Goal: Obtain resource: Obtain resource

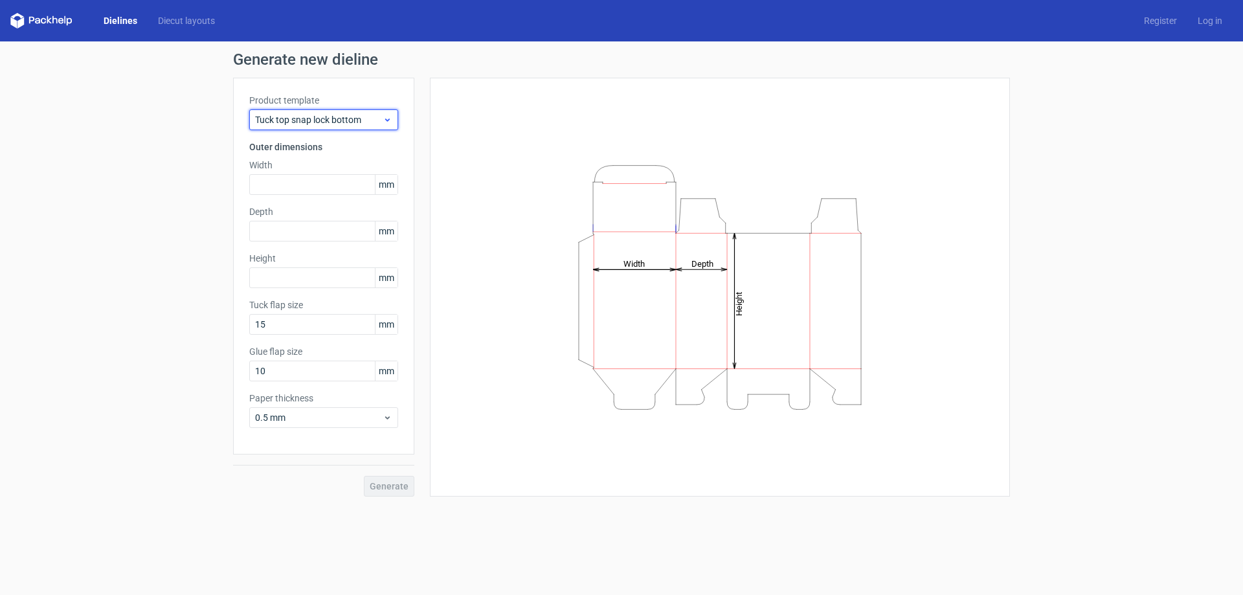
click at [375, 120] on span "Tuck top snap lock bottom" at bounding box center [319, 119] width 128 height 13
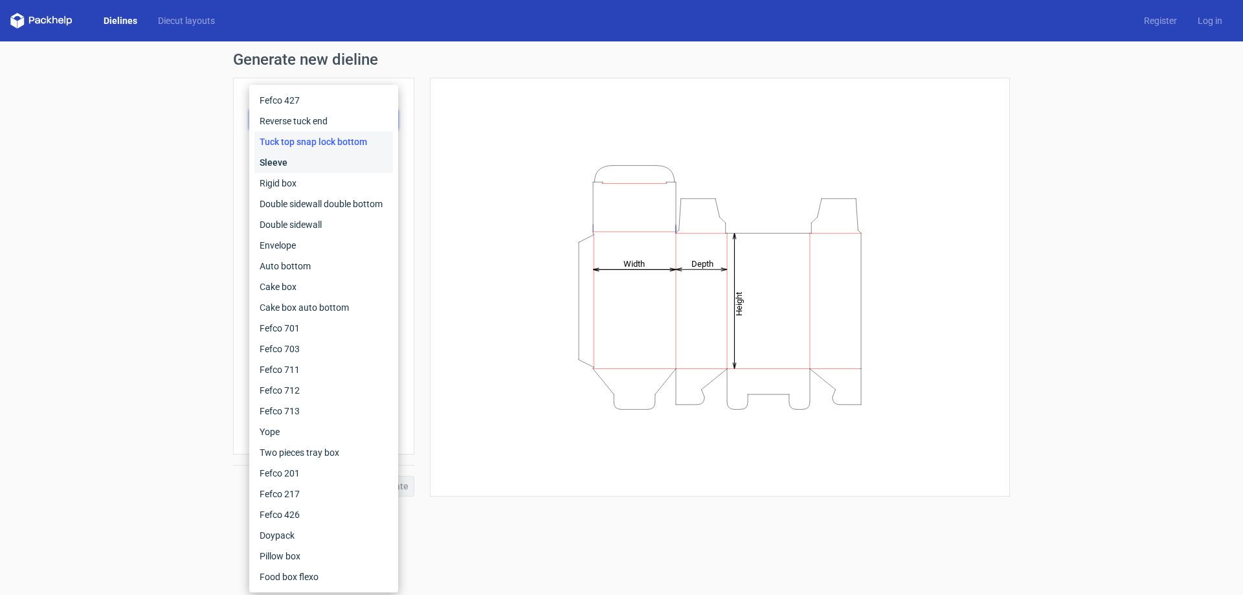
click at [315, 162] on div "Sleeve" at bounding box center [324, 162] width 139 height 21
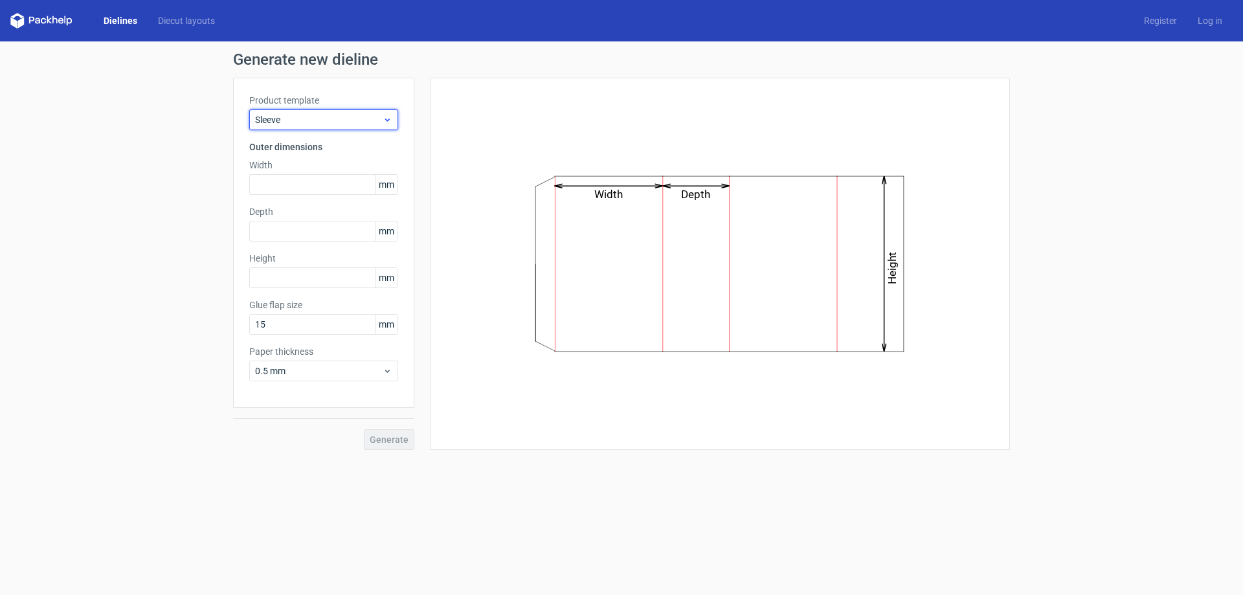
click at [352, 116] on span "Sleeve" at bounding box center [319, 119] width 128 height 13
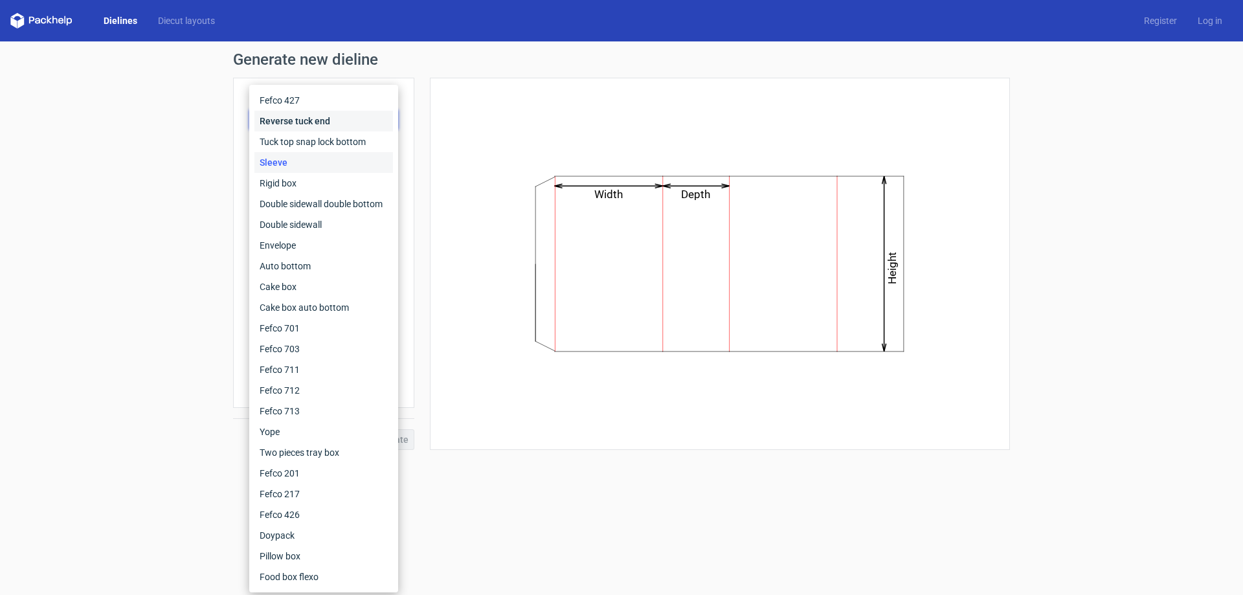
click at [344, 126] on div "Reverse tuck end" at bounding box center [324, 121] width 139 height 21
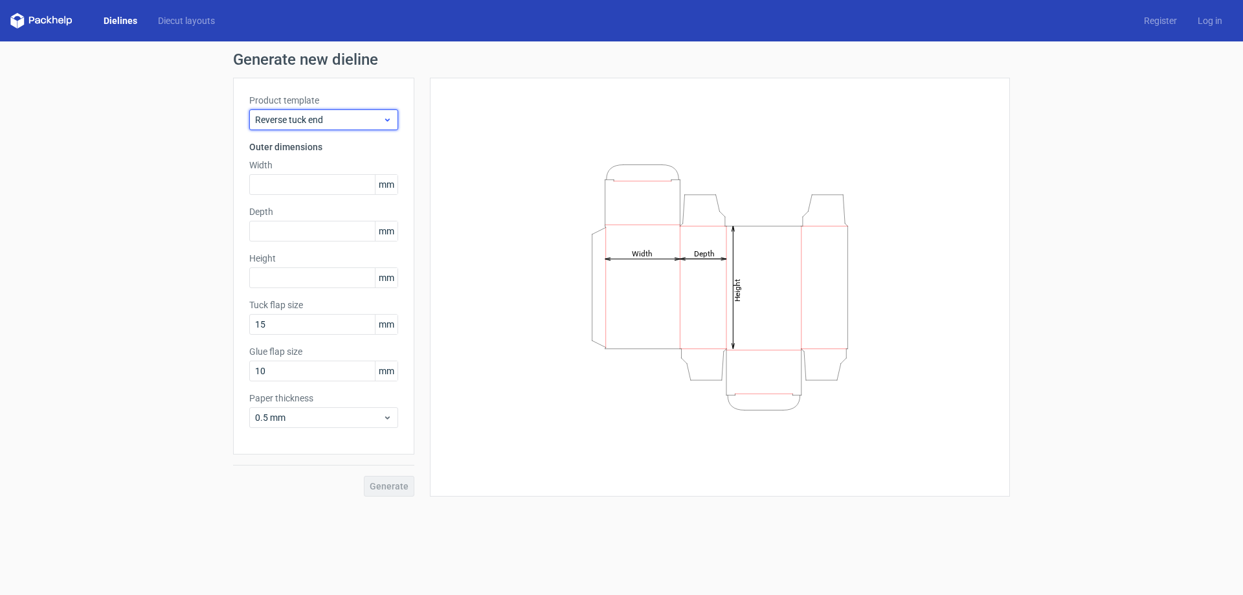
click at [382, 118] on span "Reverse tuck end" at bounding box center [319, 119] width 128 height 13
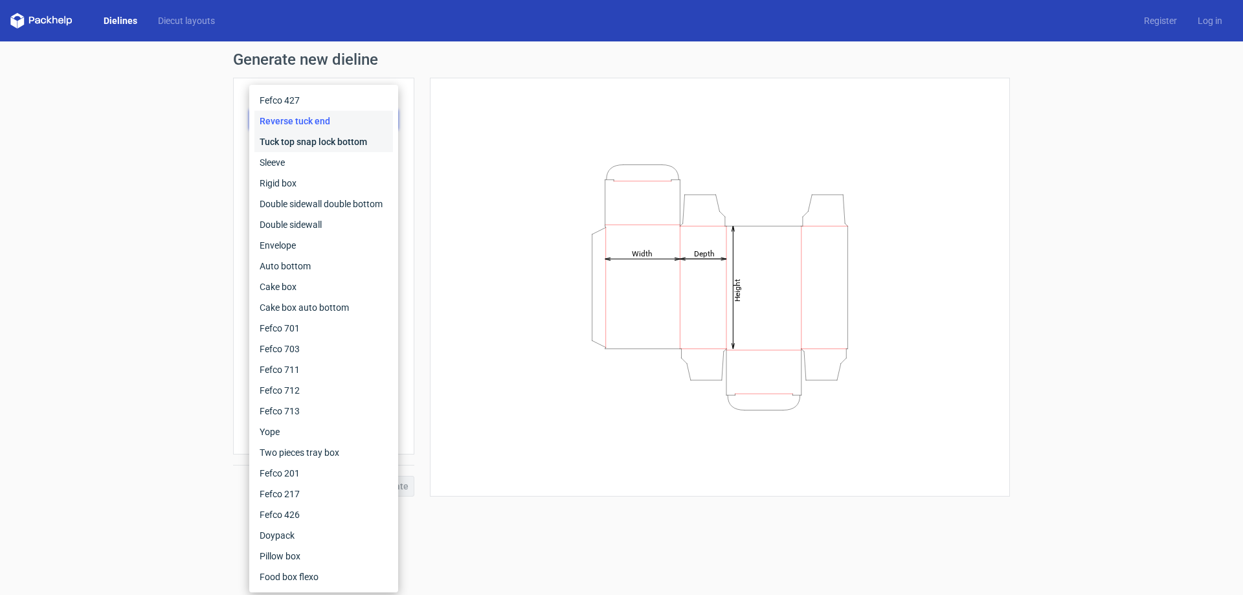
click at [359, 148] on div "Tuck top snap lock bottom" at bounding box center [324, 141] width 139 height 21
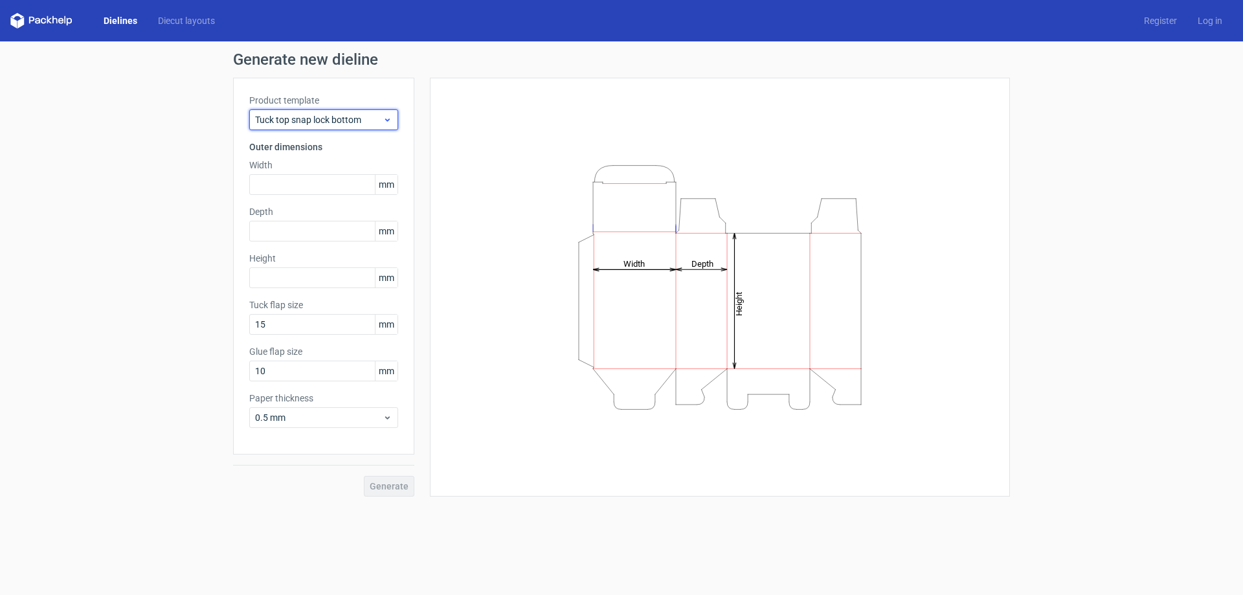
click at [371, 121] on span "Tuck top snap lock bottom" at bounding box center [319, 119] width 128 height 13
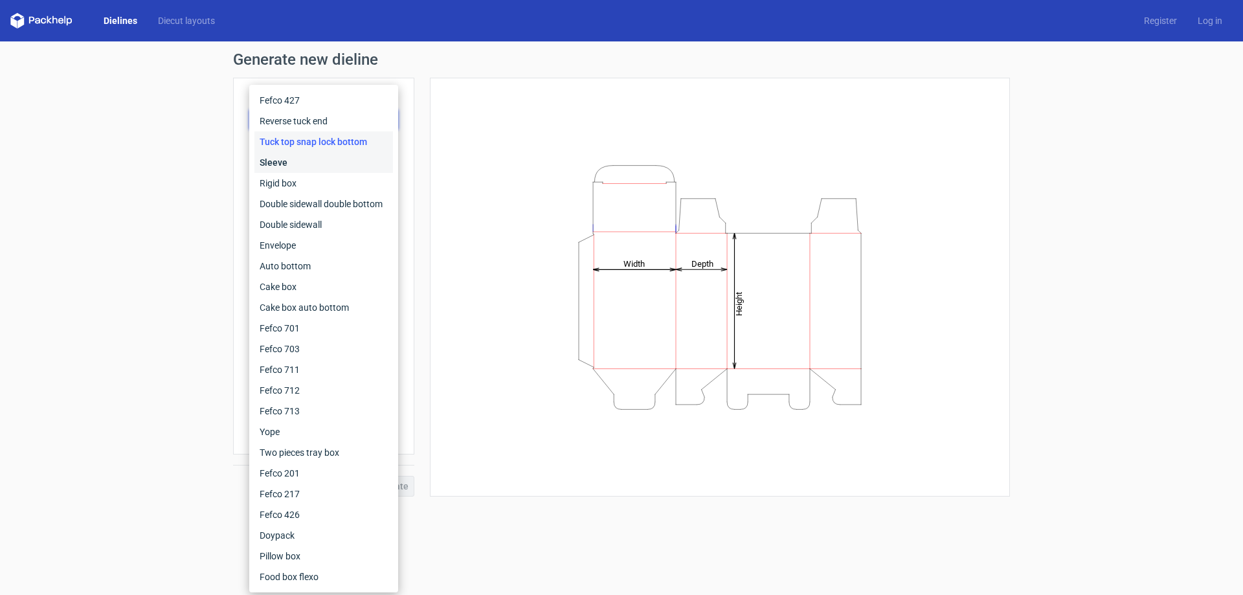
click at [351, 163] on div "Sleeve" at bounding box center [324, 162] width 139 height 21
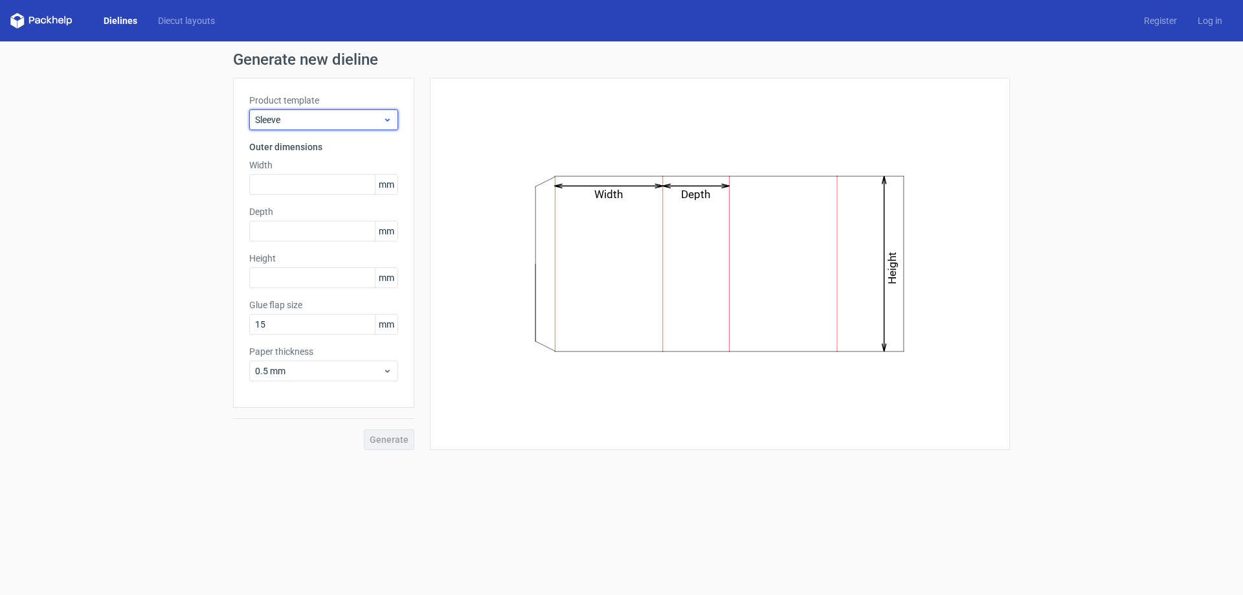
click at [370, 123] on span "Sleeve" at bounding box center [319, 119] width 128 height 13
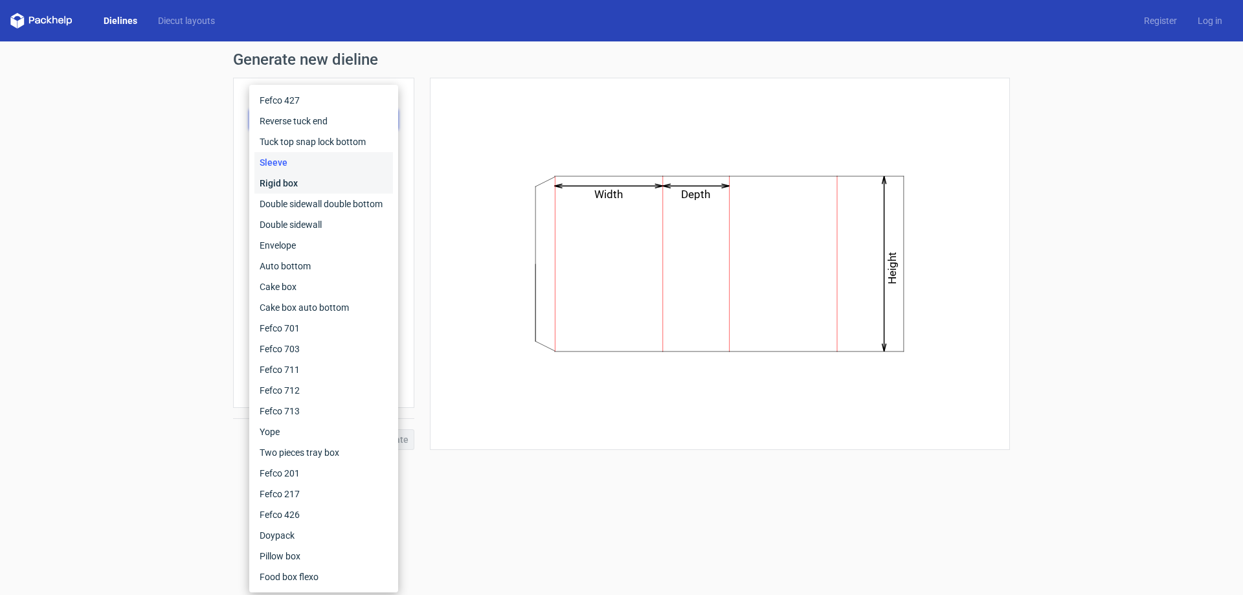
click at [347, 187] on div "Rigid box" at bounding box center [324, 183] width 139 height 21
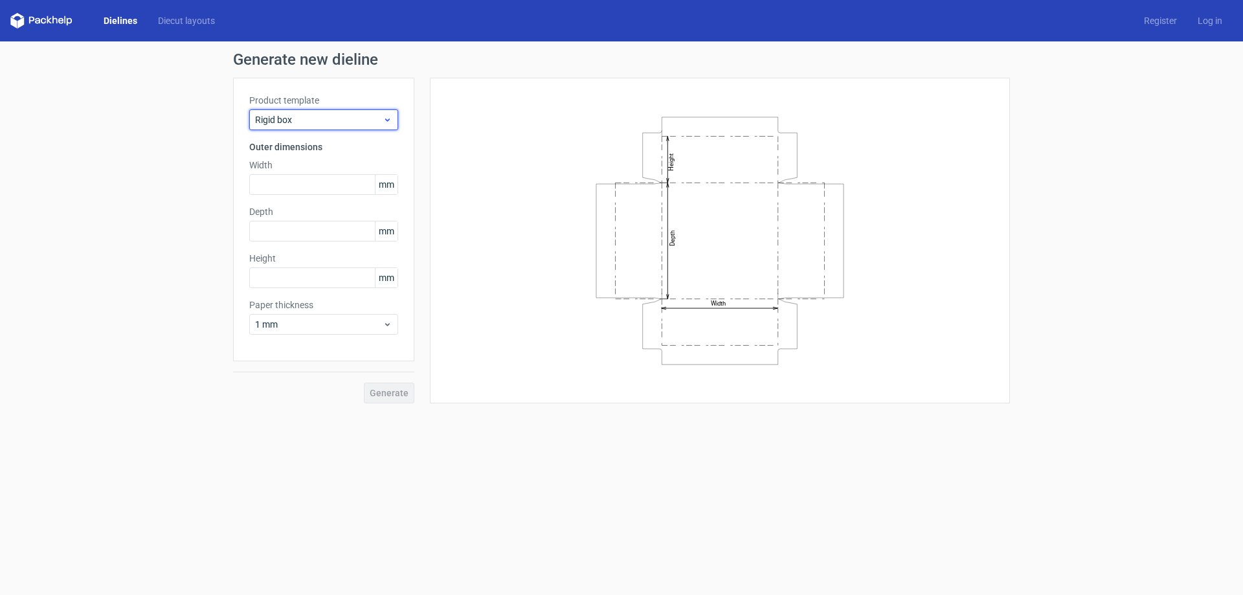
click at [378, 122] on span "Rigid box" at bounding box center [319, 119] width 128 height 13
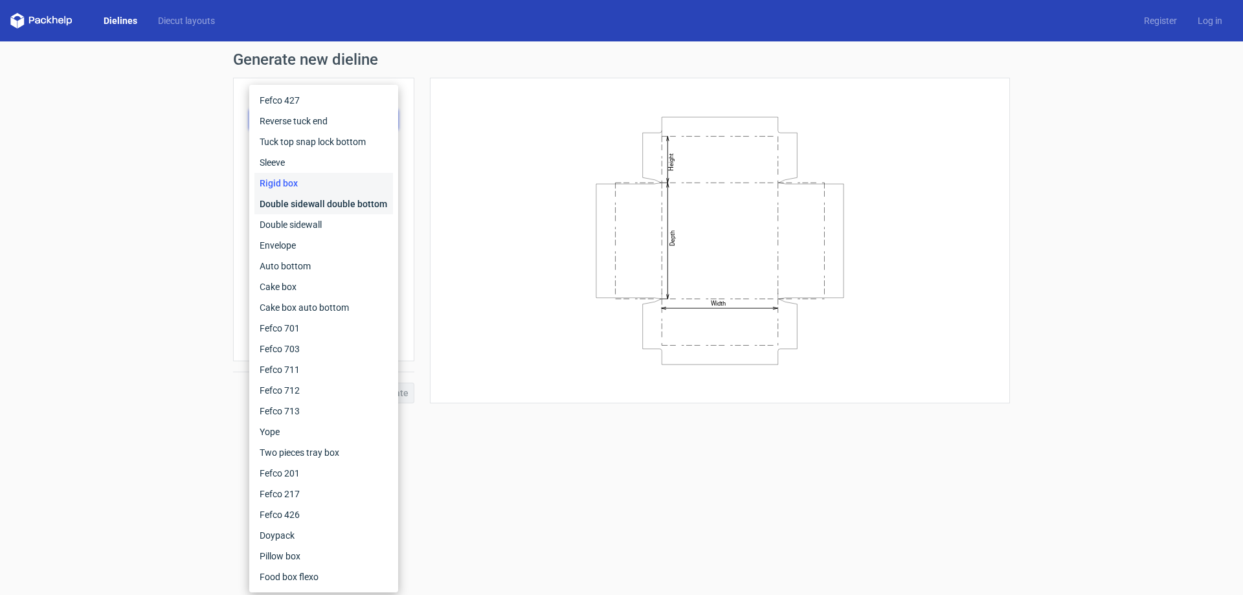
click at [344, 203] on div "Double sidewall double bottom" at bounding box center [324, 204] width 139 height 21
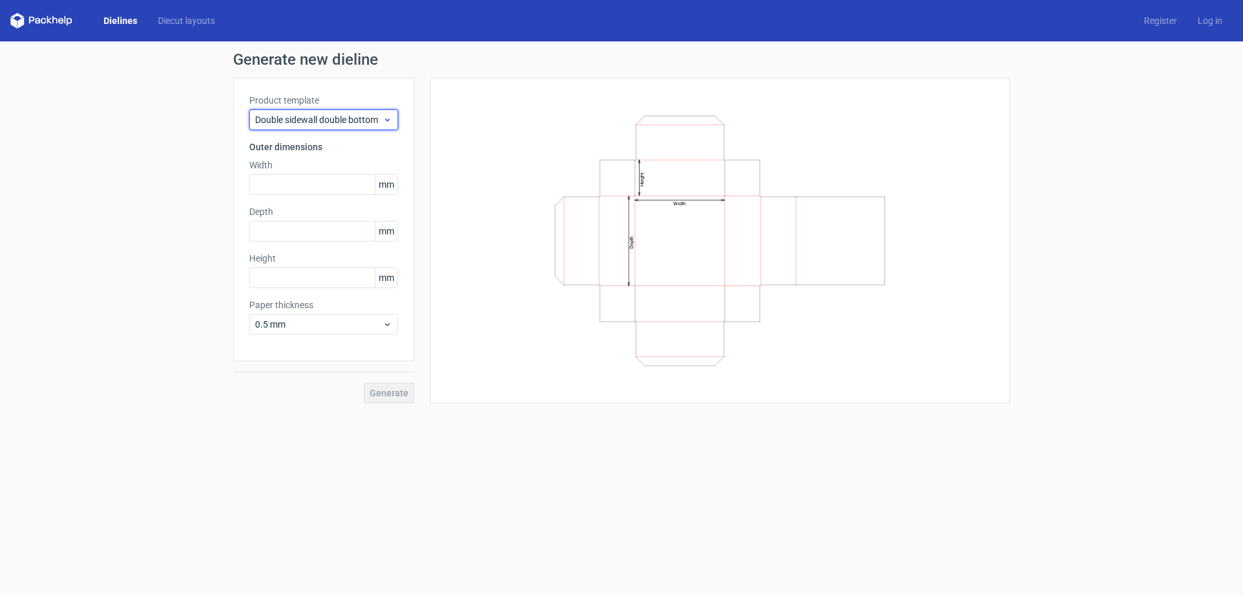
click at [368, 123] on span "Double sidewall double bottom" at bounding box center [319, 119] width 128 height 13
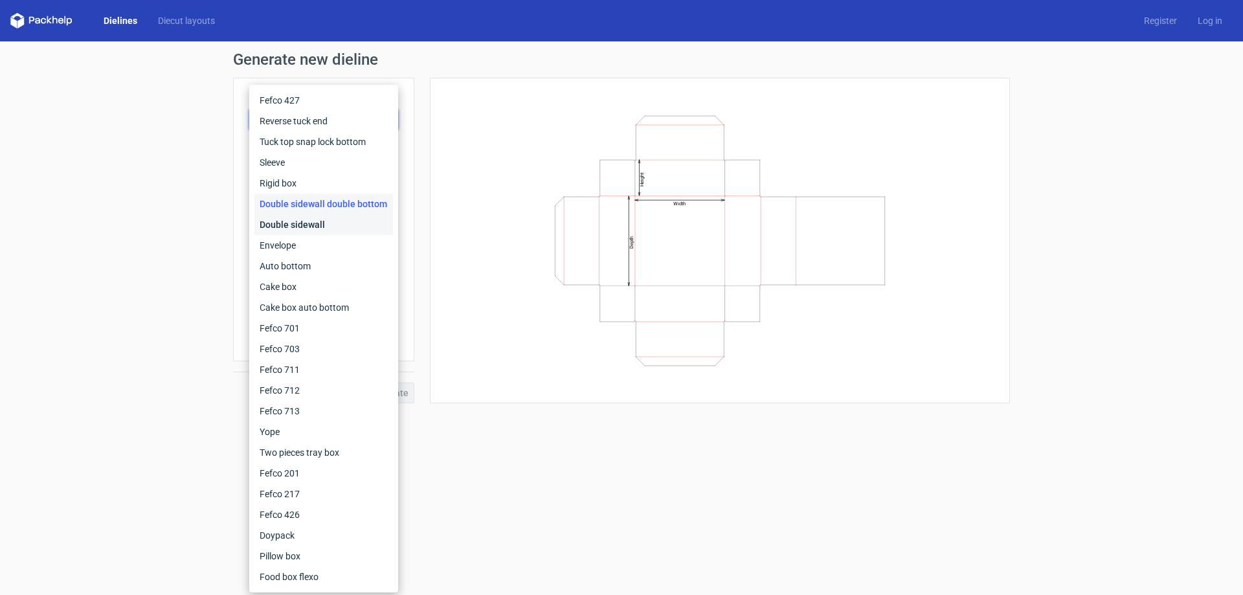
click at [339, 223] on div "Double sidewall" at bounding box center [324, 224] width 139 height 21
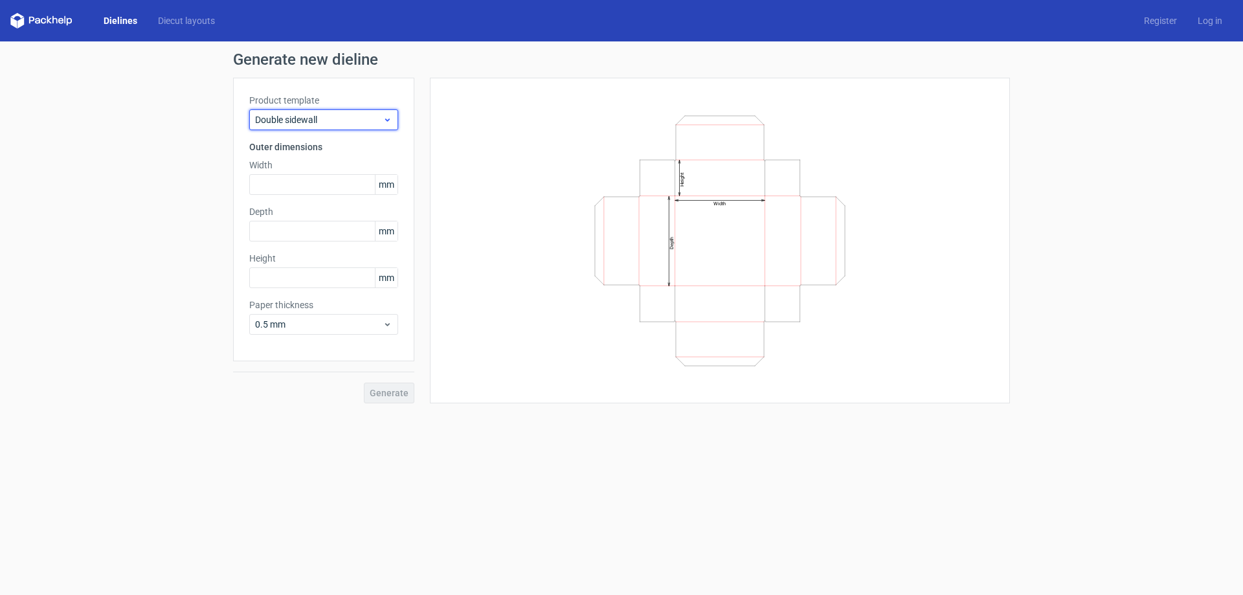
click at [385, 126] on div "Double sidewall" at bounding box center [323, 119] width 149 height 21
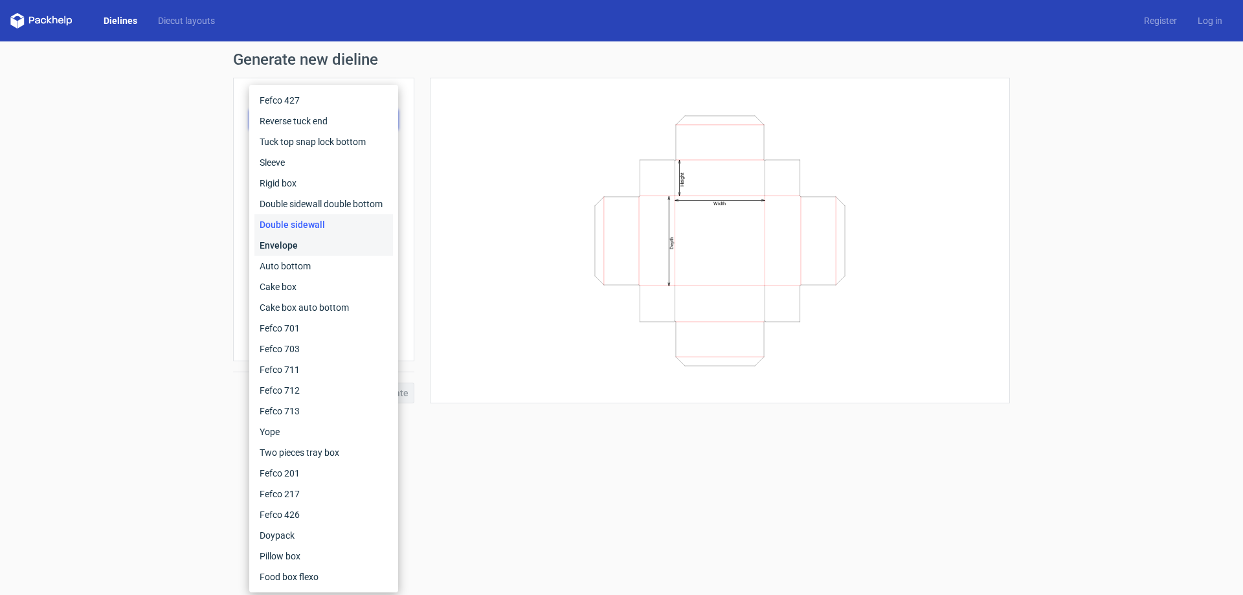
click at [334, 249] on div "Envelope" at bounding box center [324, 245] width 139 height 21
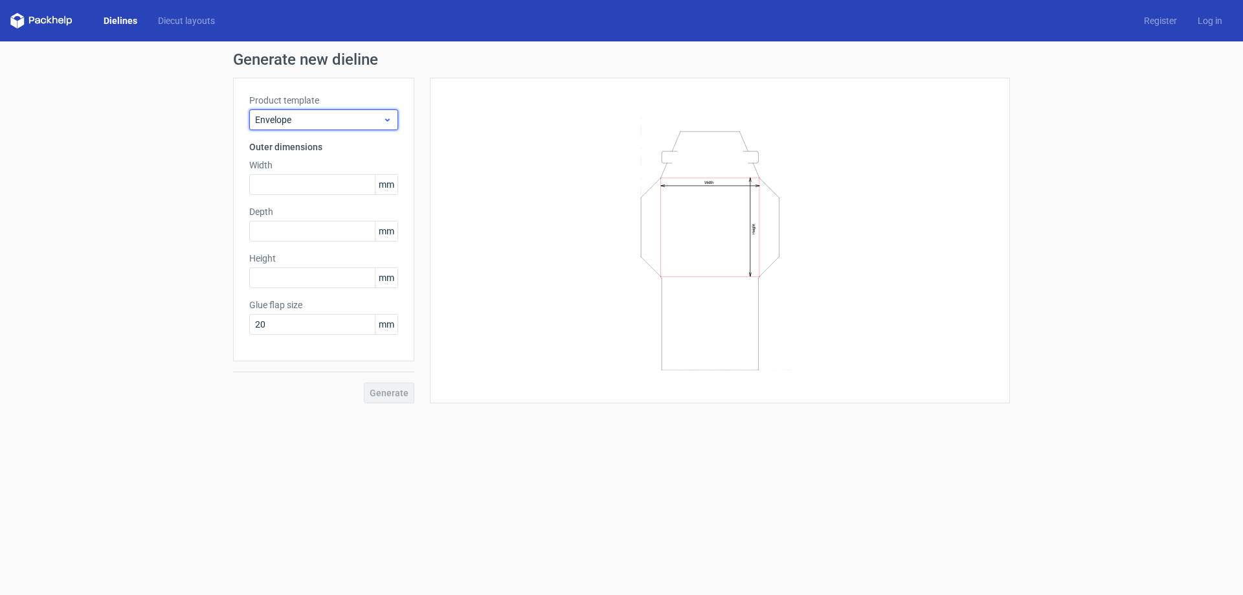
click at [370, 117] on span "Envelope" at bounding box center [319, 119] width 128 height 13
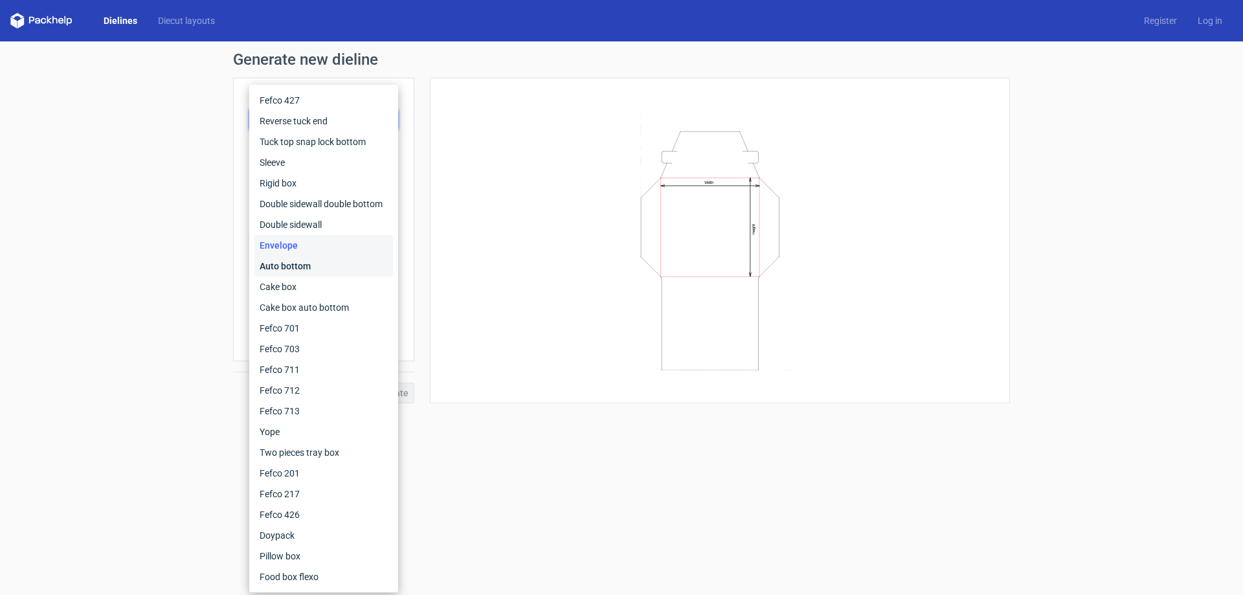
click at [332, 262] on div "Auto bottom" at bounding box center [324, 266] width 139 height 21
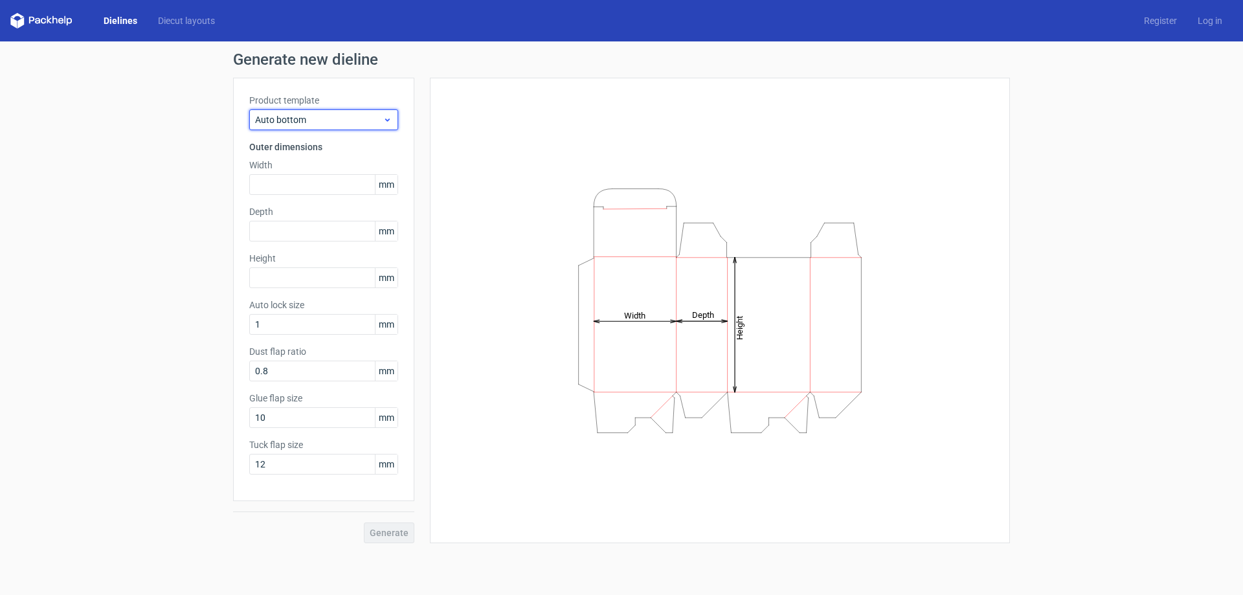
click at [384, 119] on icon at bounding box center [388, 120] width 10 height 10
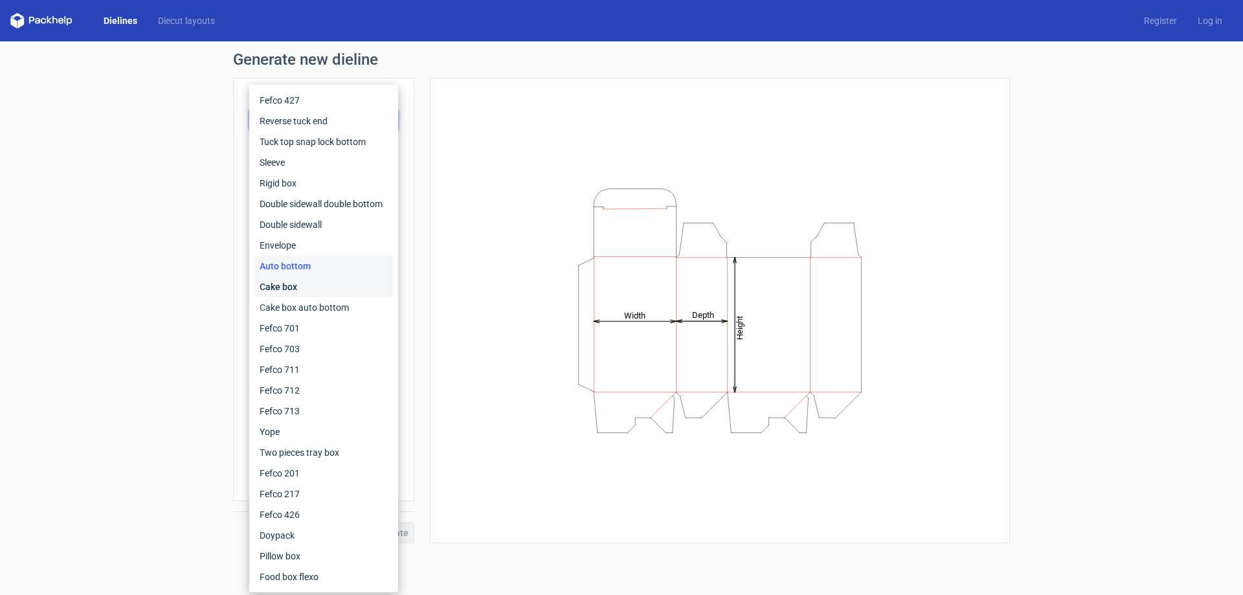
click at [313, 288] on div "Cake box" at bounding box center [324, 287] width 139 height 21
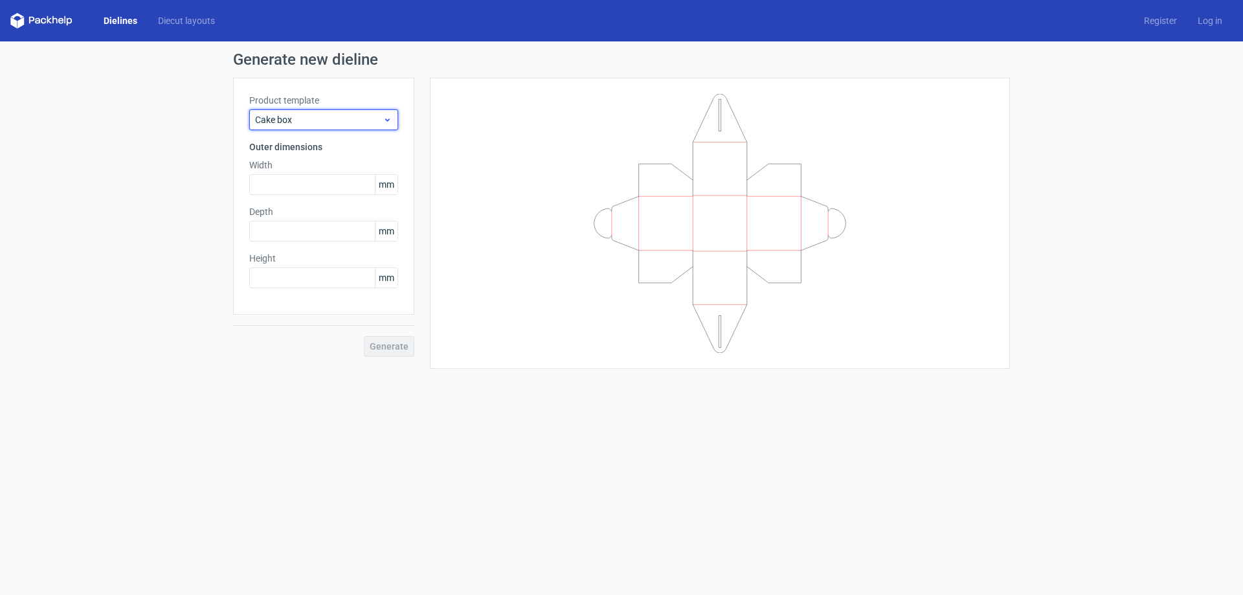
click at [389, 111] on div "Cake box" at bounding box center [323, 119] width 149 height 21
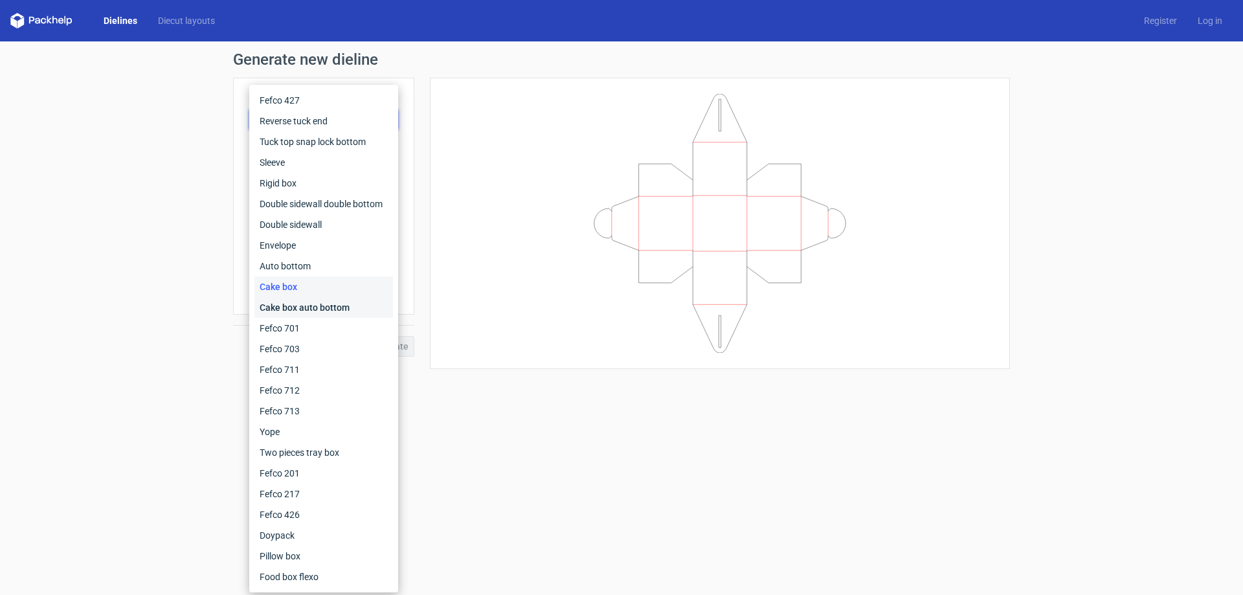
click at [333, 305] on div "Cake box auto bottom" at bounding box center [324, 307] width 139 height 21
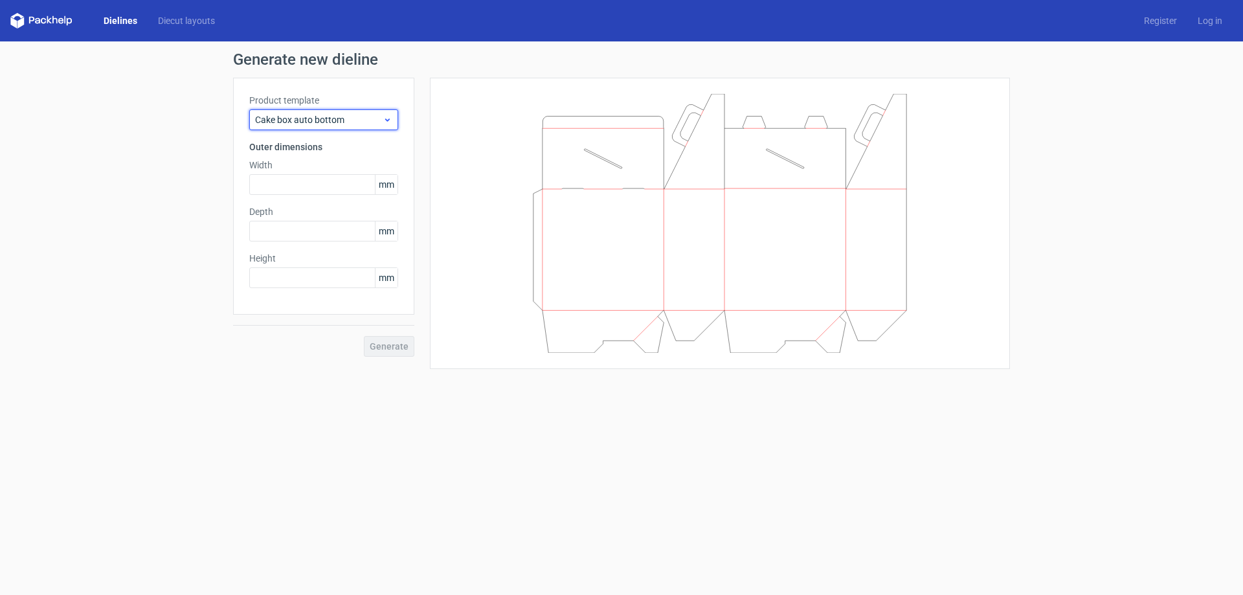
click at [373, 117] on span "Cake box auto bottom" at bounding box center [319, 119] width 128 height 13
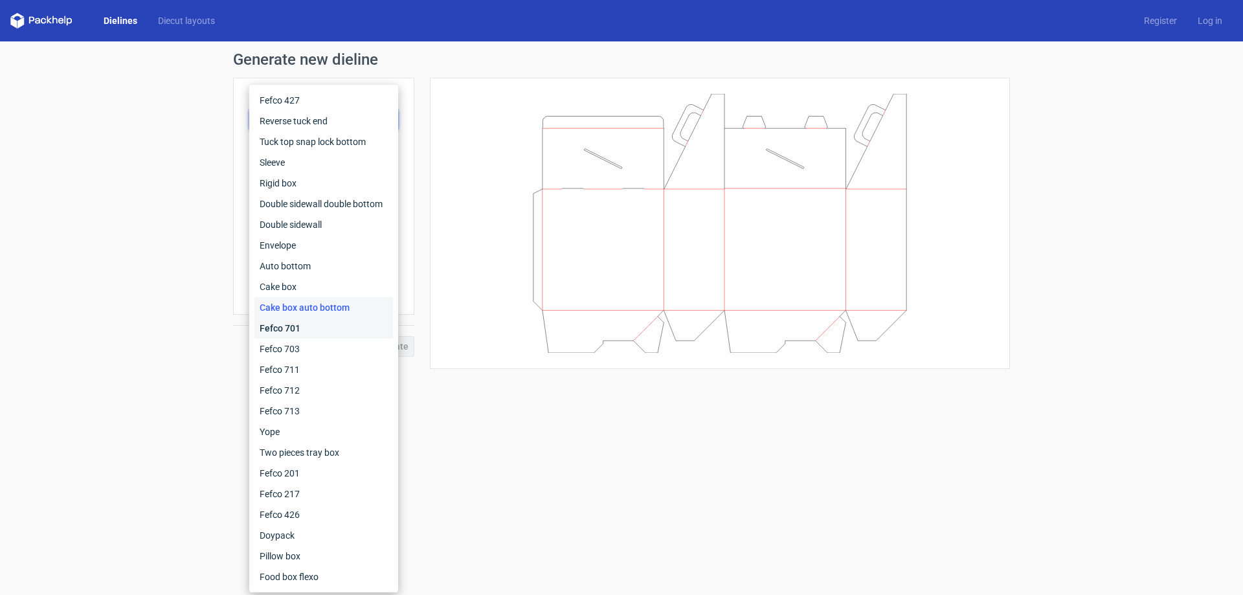
click at [307, 331] on div "Fefco 701" at bounding box center [324, 328] width 139 height 21
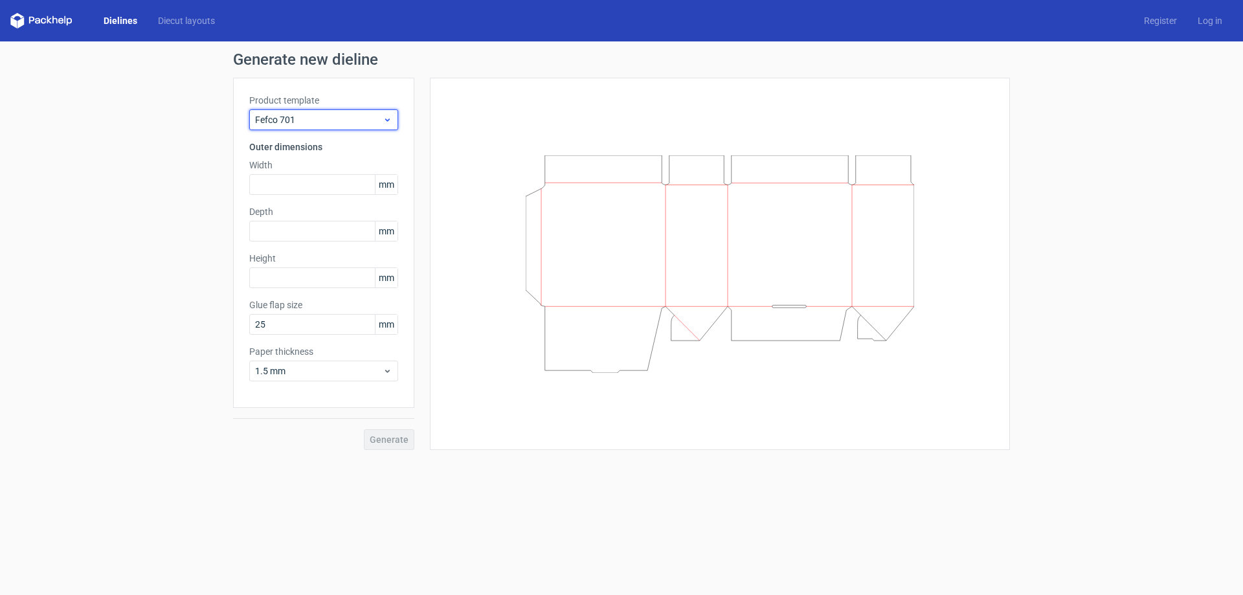
click at [356, 117] on span "Fefco 701" at bounding box center [319, 119] width 128 height 13
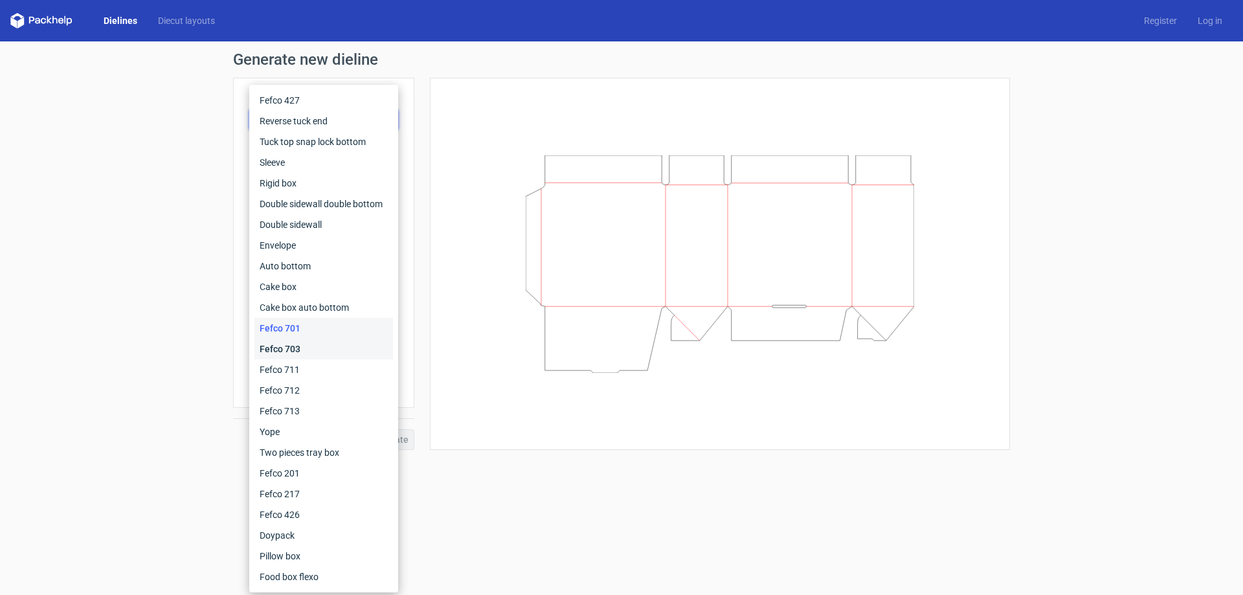
click at [304, 352] on div "Fefco 703" at bounding box center [324, 349] width 139 height 21
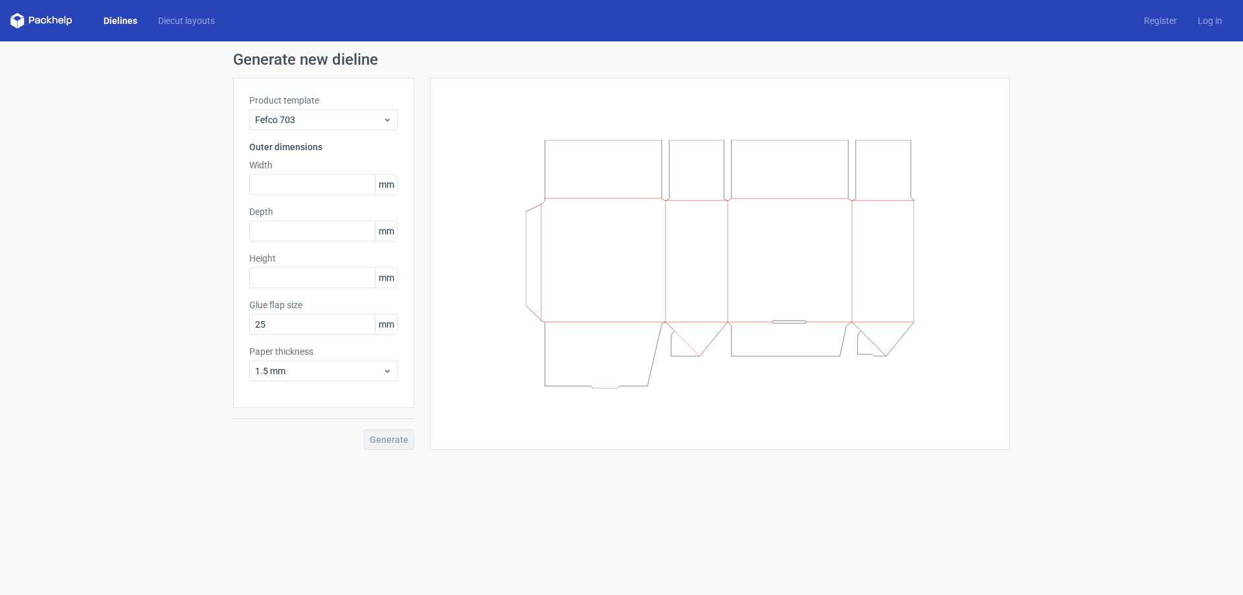
click at [377, 108] on div "Product template Fefco 703" at bounding box center [323, 112] width 149 height 36
click at [371, 113] on div "Fefco 703" at bounding box center [323, 119] width 149 height 21
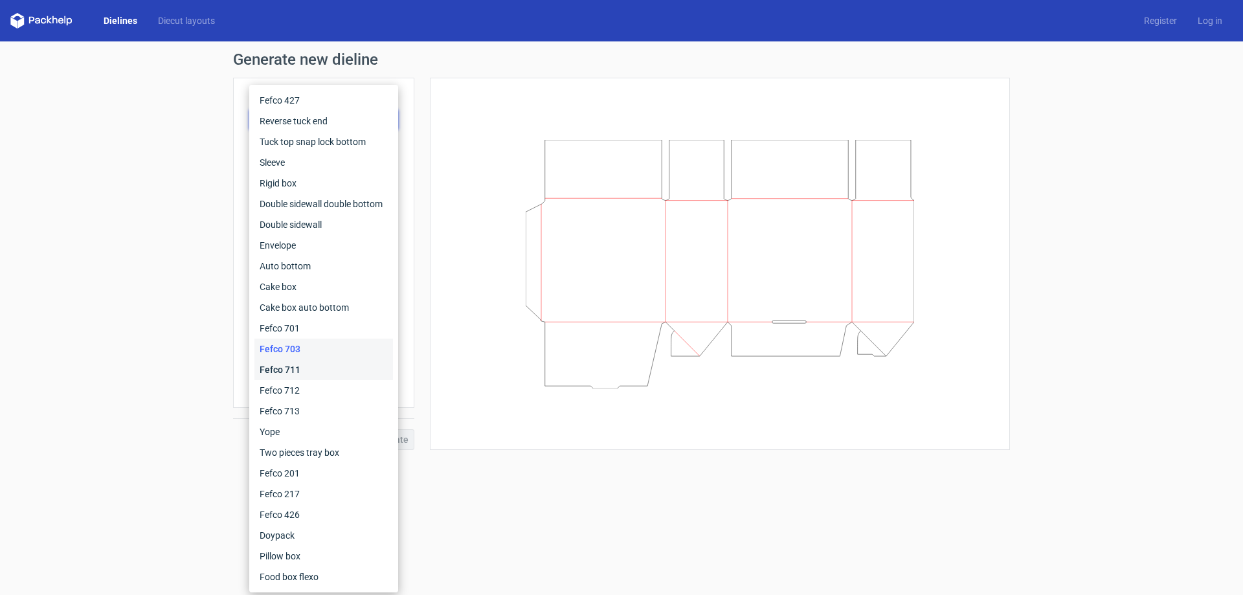
click at [315, 365] on div "Fefco 711" at bounding box center [324, 369] width 139 height 21
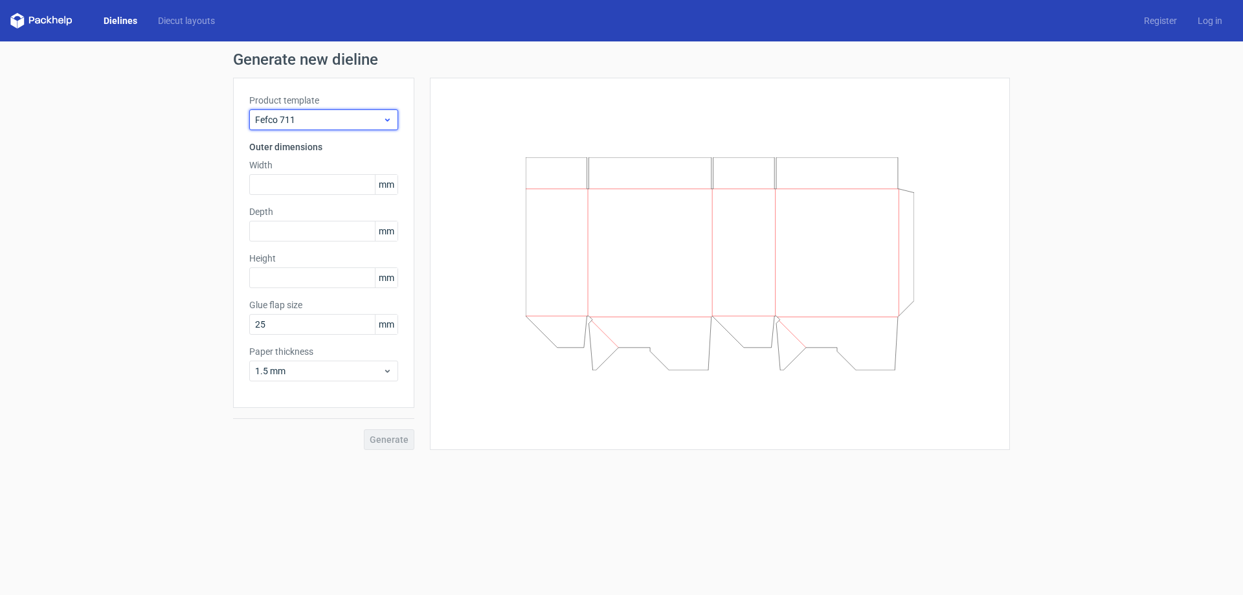
click at [380, 122] on span "Fefco 711" at bounding box center [319, 119] width 128 height 13
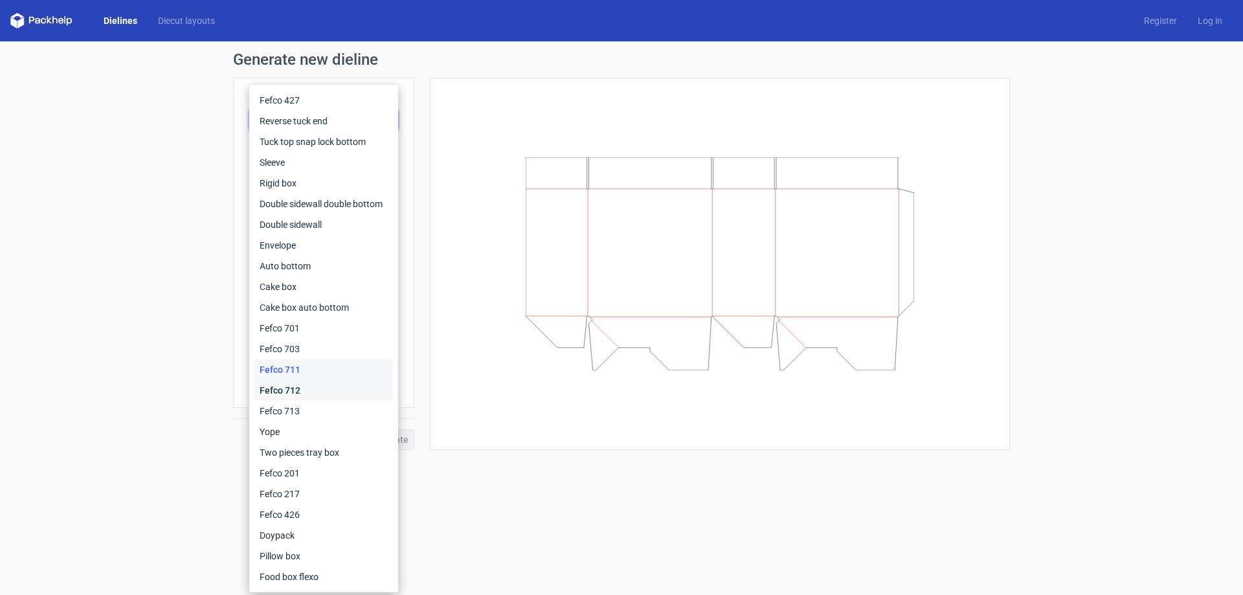
click at [310, 389] on div "Fefco 712" at bounding box center [324, 390] width 139 height 21
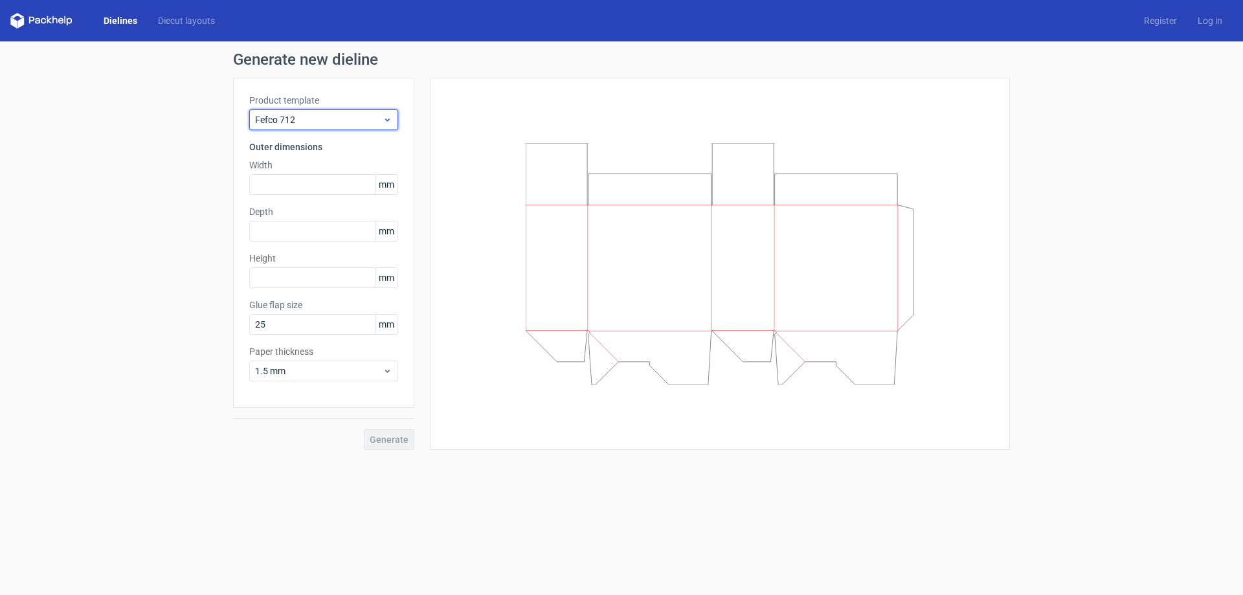
click at [378, 118] on span "Fefco 712" at bounding box center [319, 119] width 128 height 13
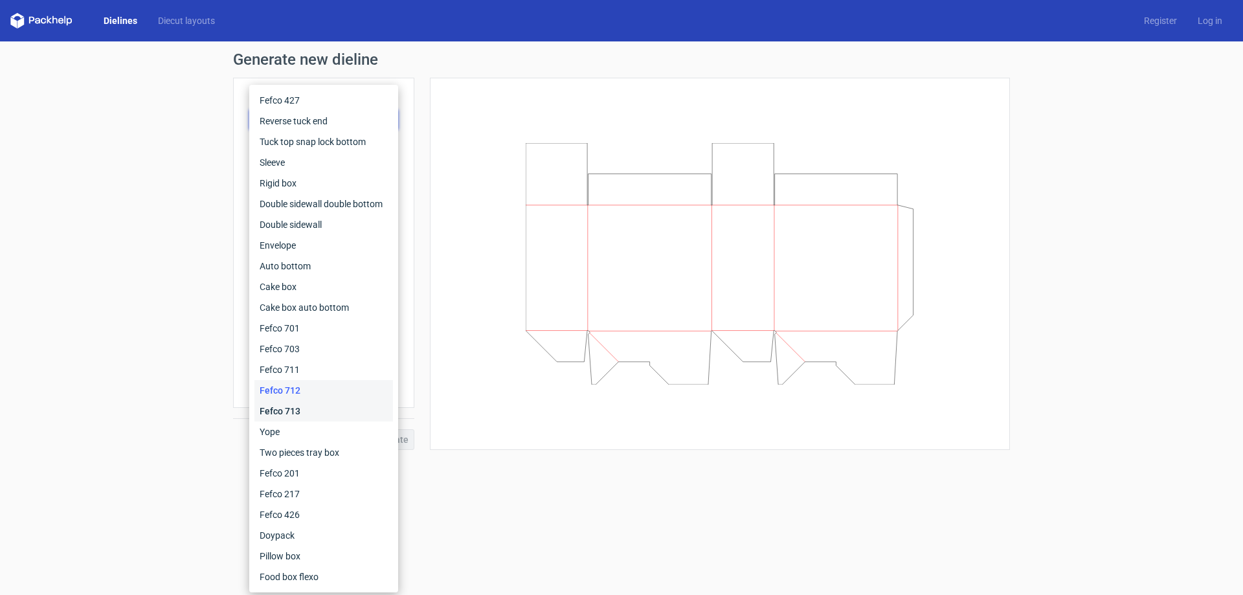
click at [298, 414] on div "Fefco 713" at bounding box center [324, 411] width 139 height 21
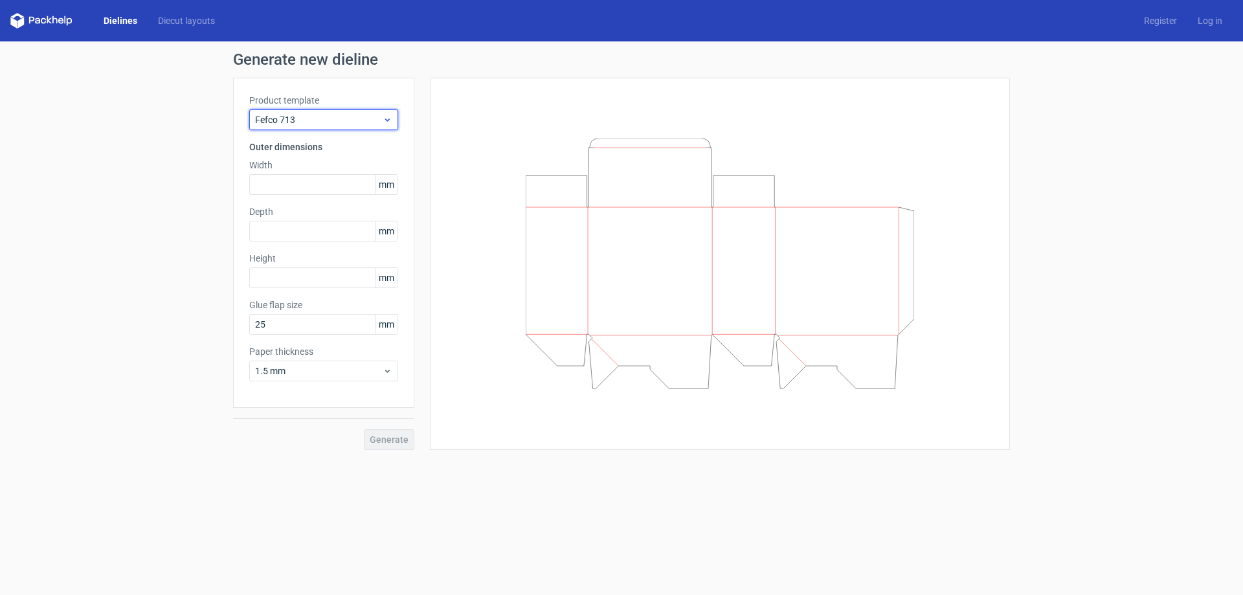
click at [374, 125] on span "Fefco 713" at bounding box center [319, 119] width 128 height 13
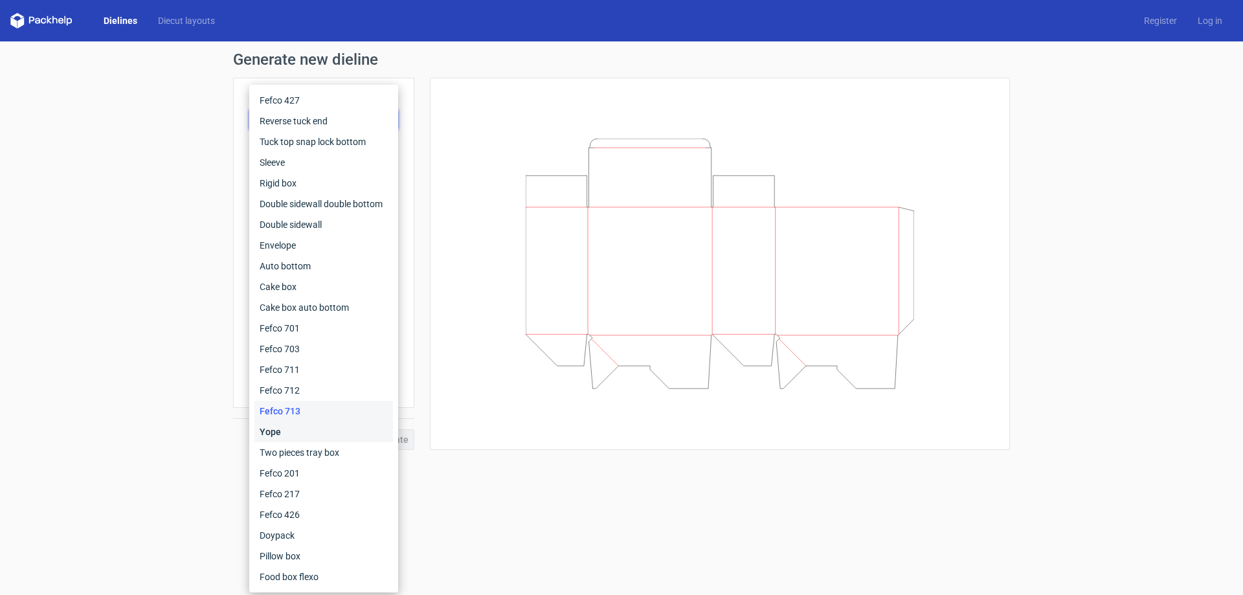
click at [300, 432] on div "Yope" at bounding box center [324, 432] width 139 height 21
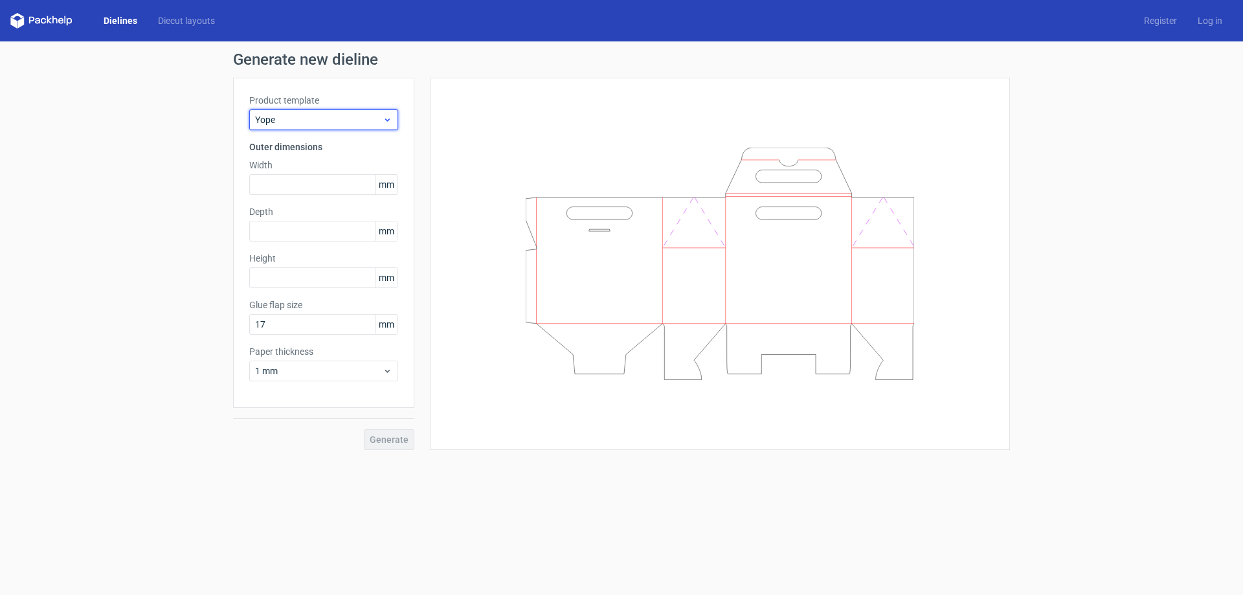
click at [389, 121] on icon at bounding box center [388, 120] width 10 height 10
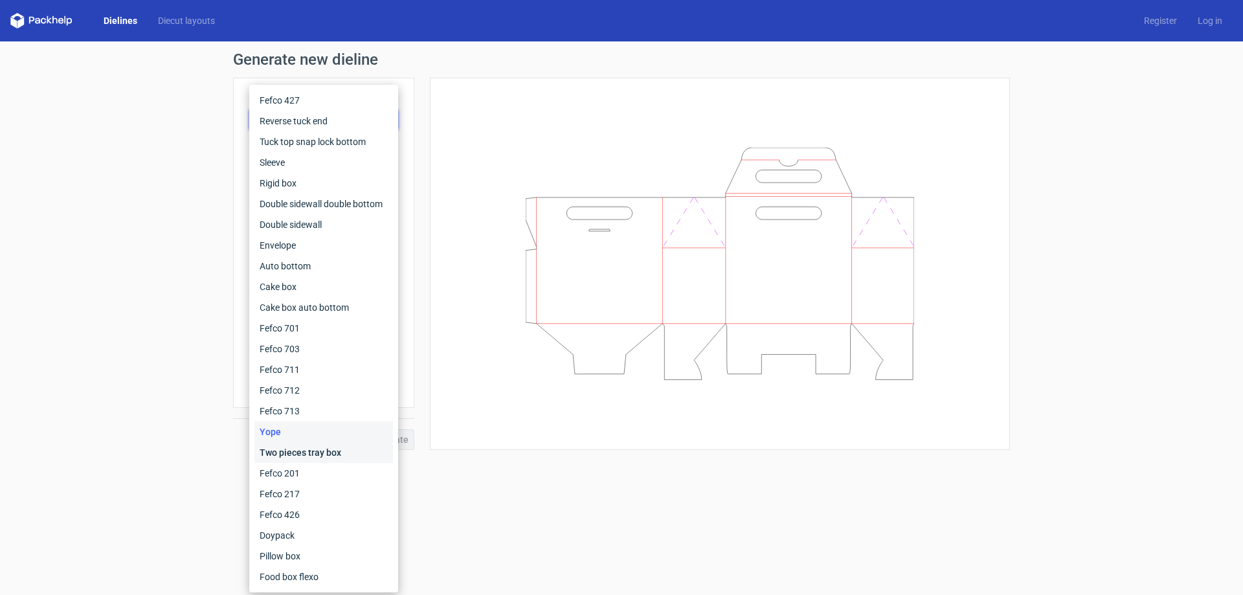
click at [310, 452] on div "Two pieces tray box" at bounding box center [324, 452] width 139 height 21
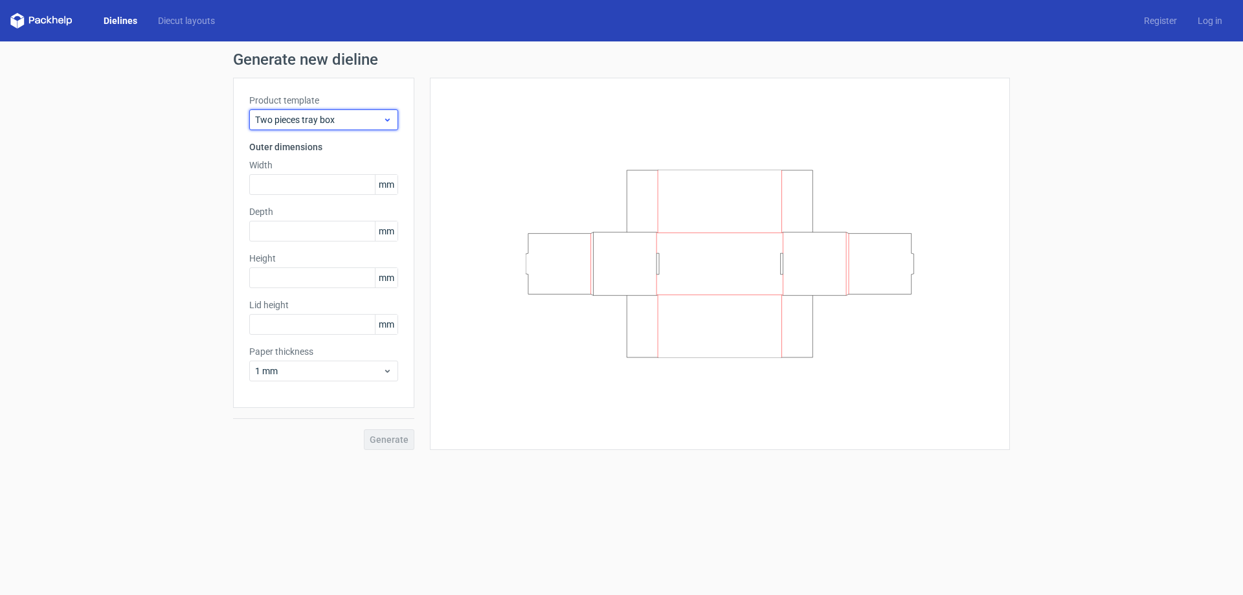
click at [375, 122] on span "Two pieces tray box" at bounding box center [319, 119] width 128 height 13
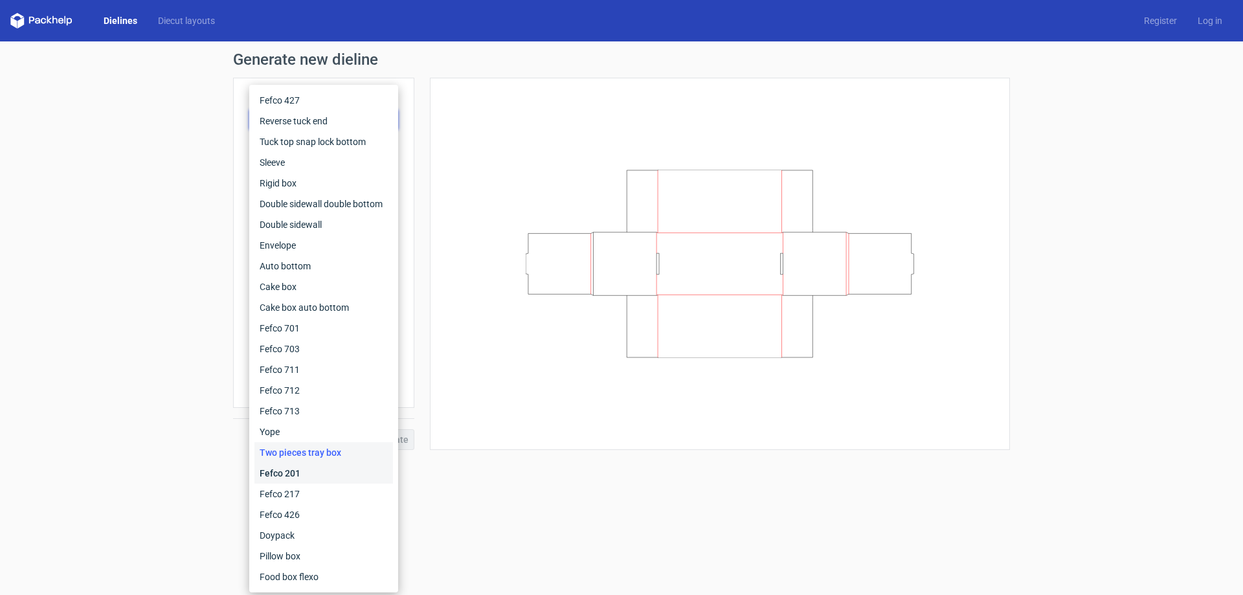
click at [304, 470] on div "Fefco 201" at bounding box center [324, 473] width 139 height 21
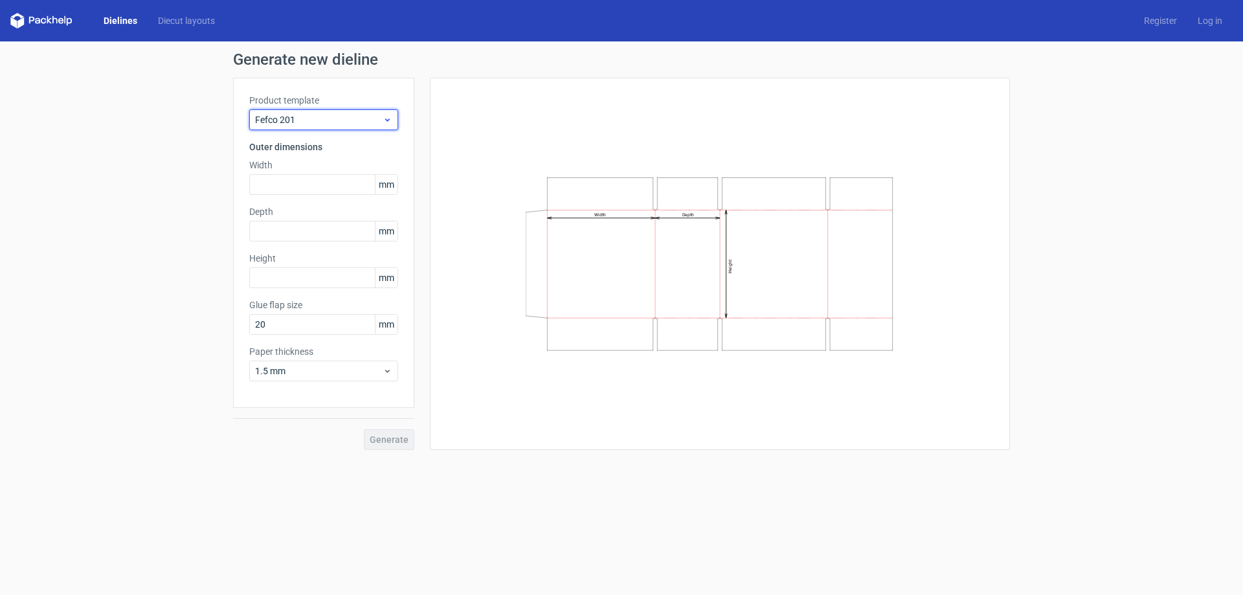
click at [381, 114] on span "Fefco 201" at bounding box center [319, 119] width 128 height 13
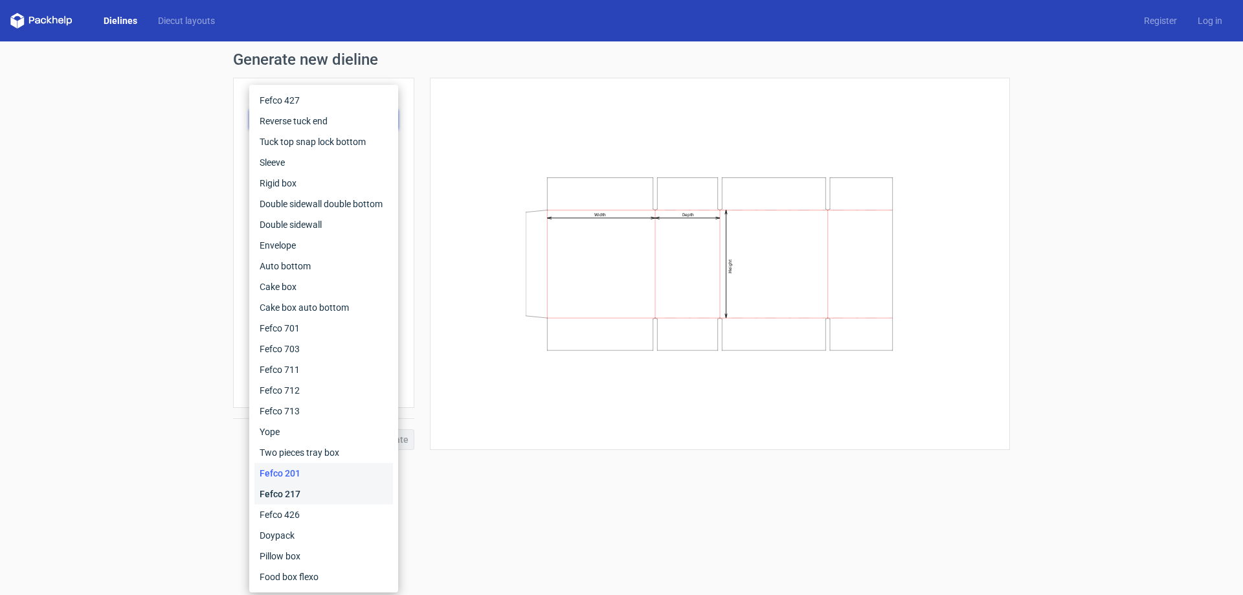
click at [305, 488] on div "Fefco 217" at bounding box center [324, 494] width 139 height 21
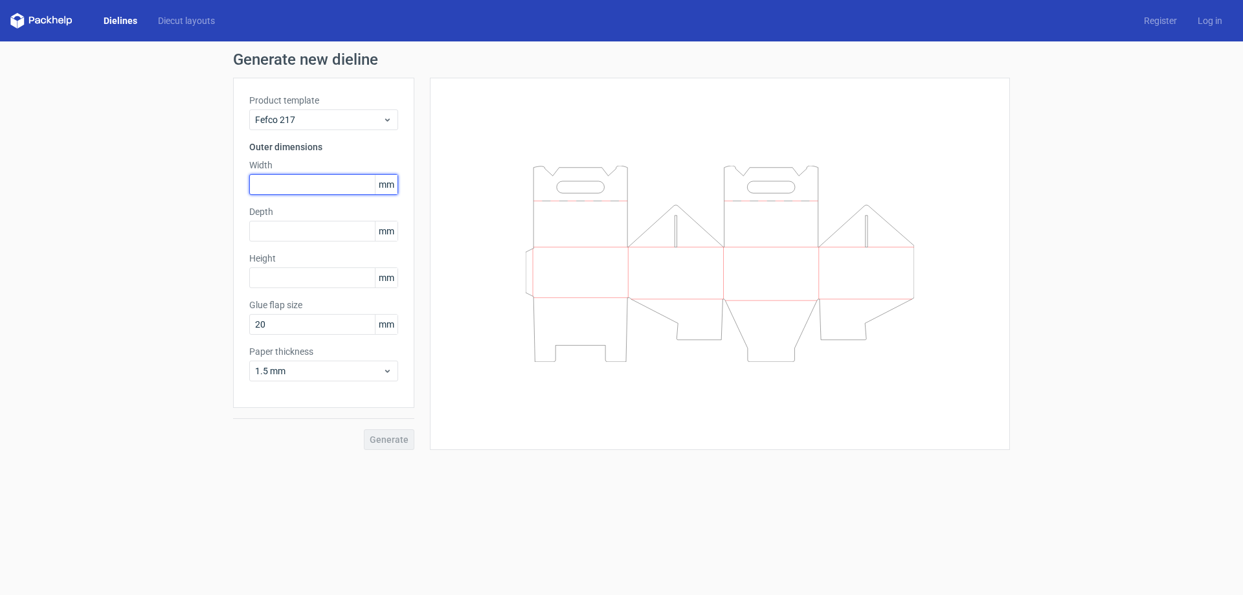
click at [309, 185] on input "text" at bounding box center [323, 184] width 149 height 21
click at [315, 366] on span "1.5 mm" at bounding box center [319, 371] width 128 height 13
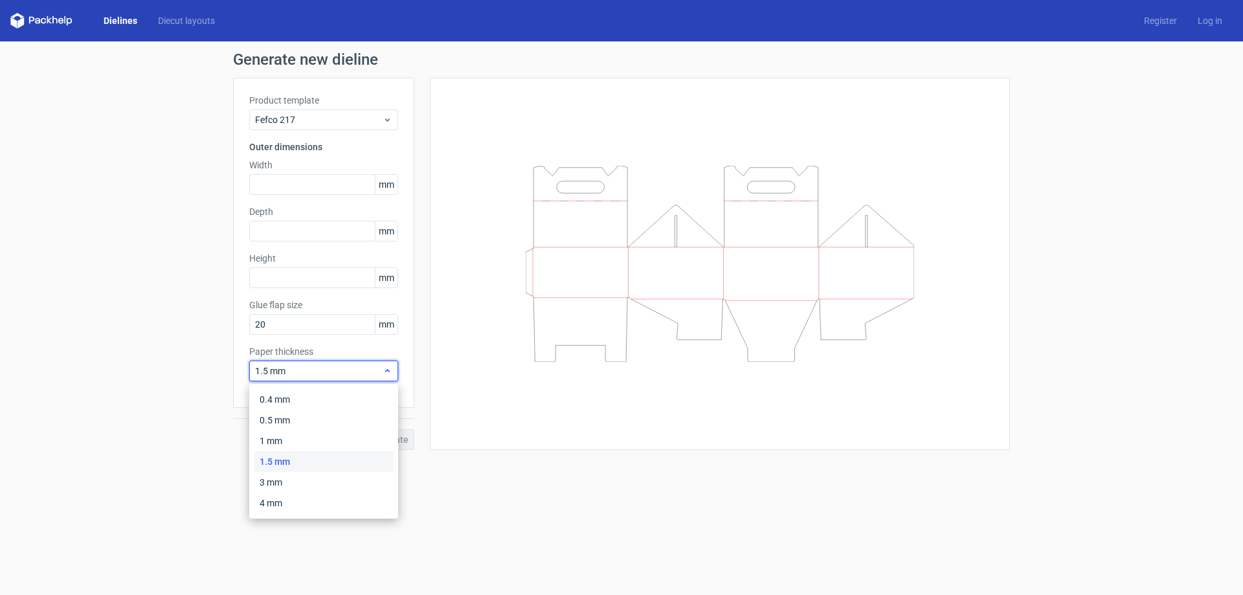
click at [315, 366] on span "1.5 mm" at bounding box center [319, 371] width 128 height 13
click at [302, 216] on label "Depth" at bounding box center [323, 211] width 149 height 13
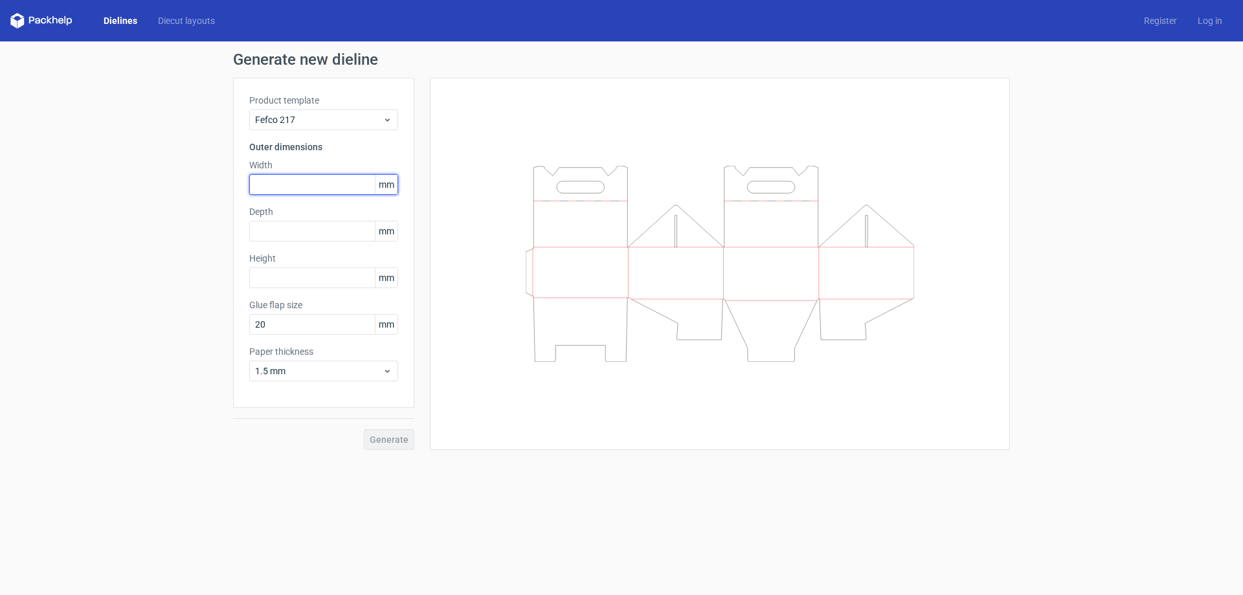
click at [312, 185] on input "text" at bounding box center [323, 184] width 149 height 21
type input "136"
type input "200"
type input "20"
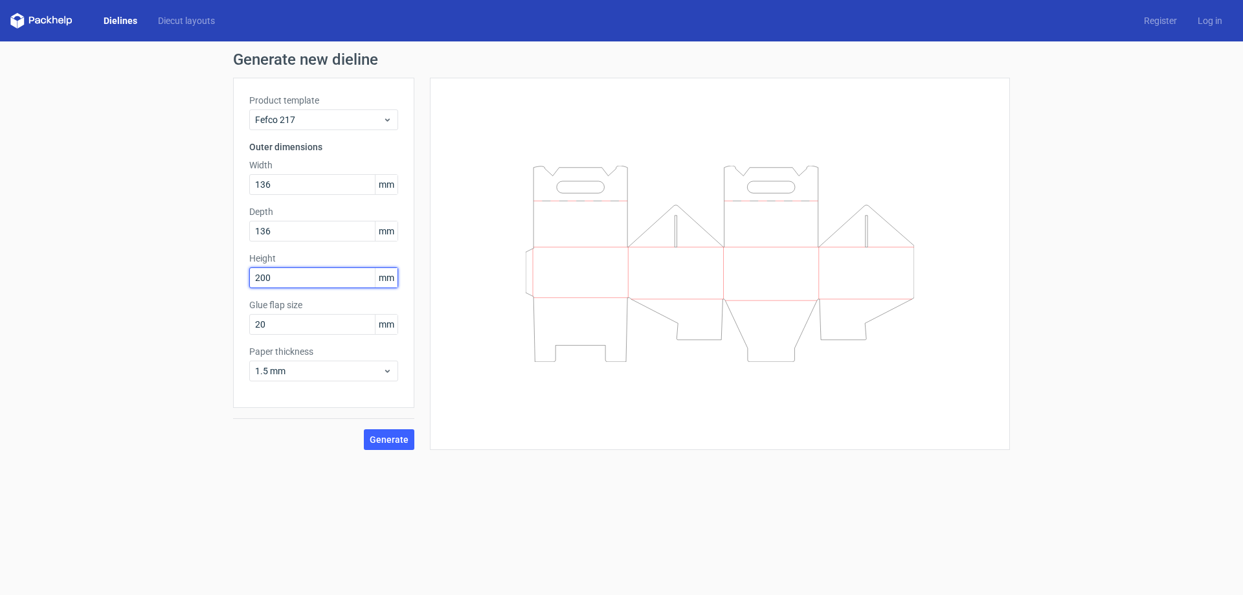
click at [339, 273] on input "200" at bounding box center [323, 277] width 149 height 21
click at [361, 374] on span "1.5 mm" at bounding box center [319, 371] width 128 height 13
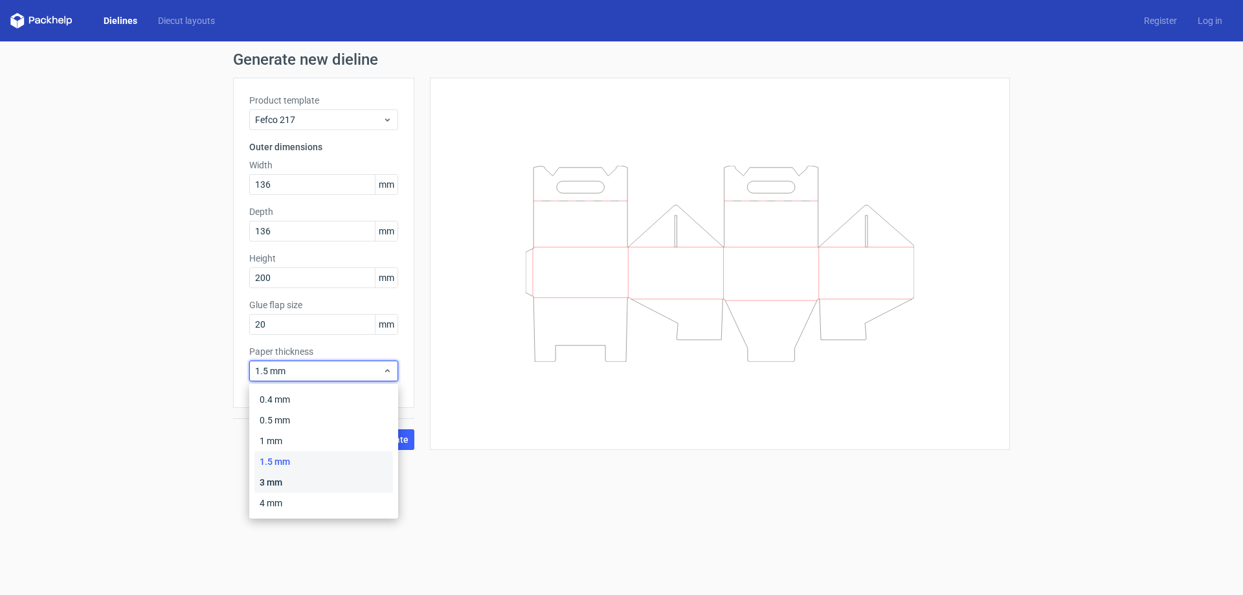
click at [317, 488] on div "3 mm" at bounding box center [324, 482] width 139 height 21
click at [389, 373] on icon at bounding box center [388, 371] width 10 height 10
click at [302, 460] on div "1.5 mm" at bounding box center [324, 461] width 139 height 21
click at [362, 368] on span "1.5 mm" at bounding box center [319, 371] width 128 height 13
click at [292, 464] on div "1.5 mm" at bounding box center [324, 461] width 139 height 21
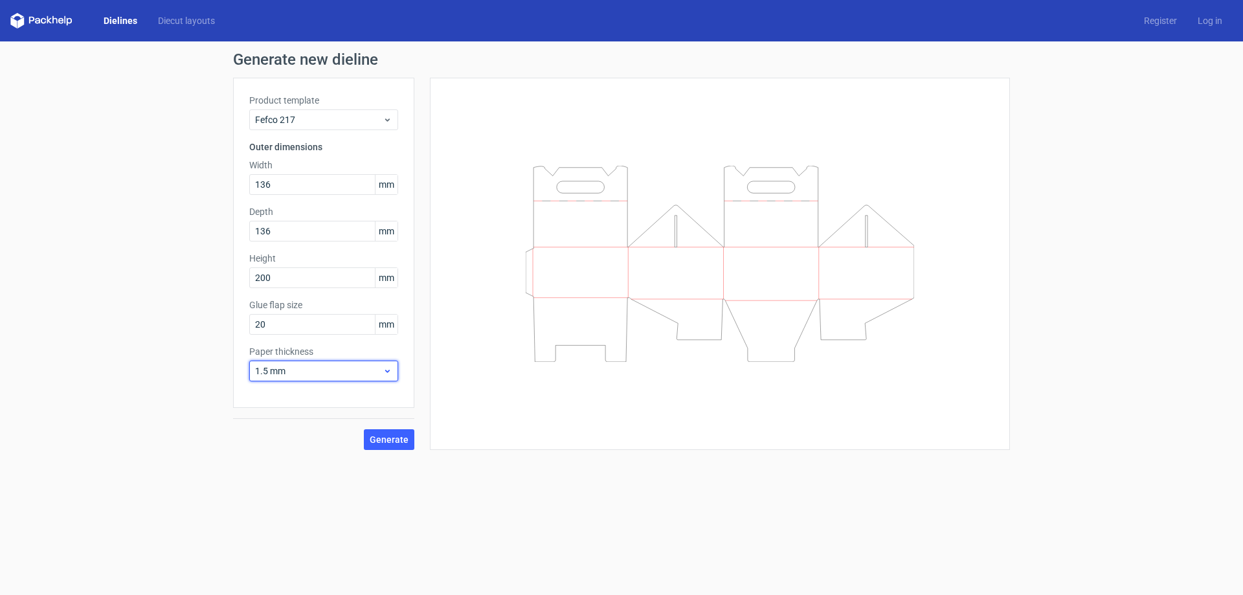
click at [372, 365] on span "1.5 mm" at bounding box center [319, 371] width 128 height 13
click at [304, 480] on div "3 mm" at bounding box center [324, 482] width 139 height 21
click at [391, 439] on span "Generate" at bounding box center [389, 439] width 39 height 9
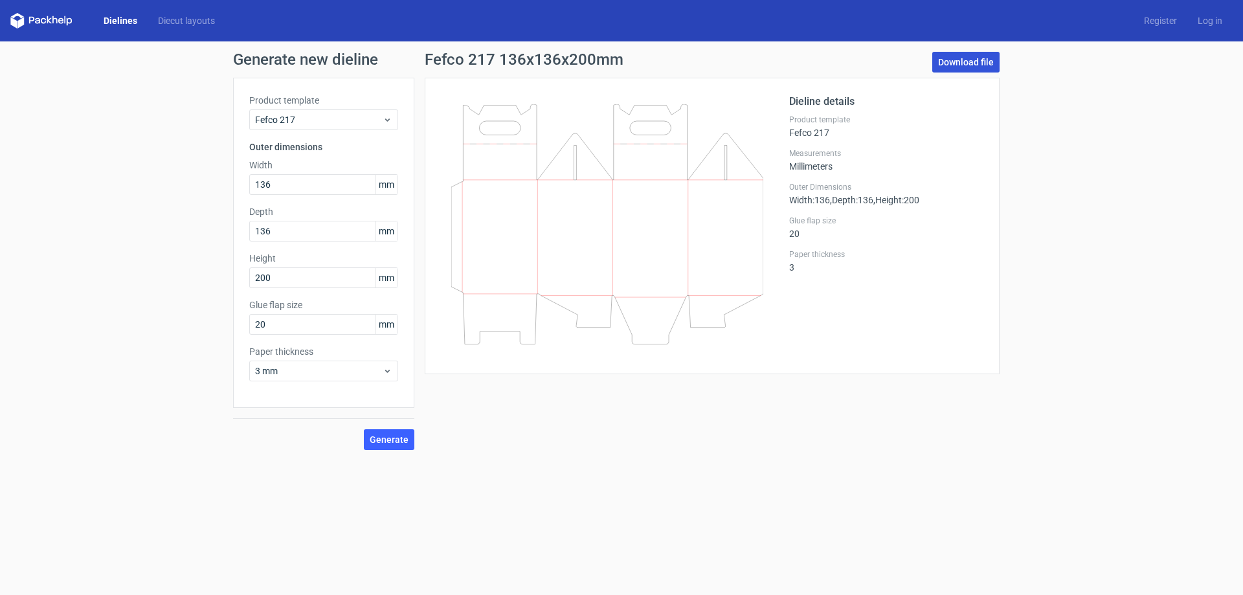
click at [959, 58] on link "Download file" at bounding box center [966, 62] width 67 height 21
click at [975, 57] on link "Download file" at bounding box center [966, 62] width 67 height 21
